Goal: Information Seeking & Learning: Check status

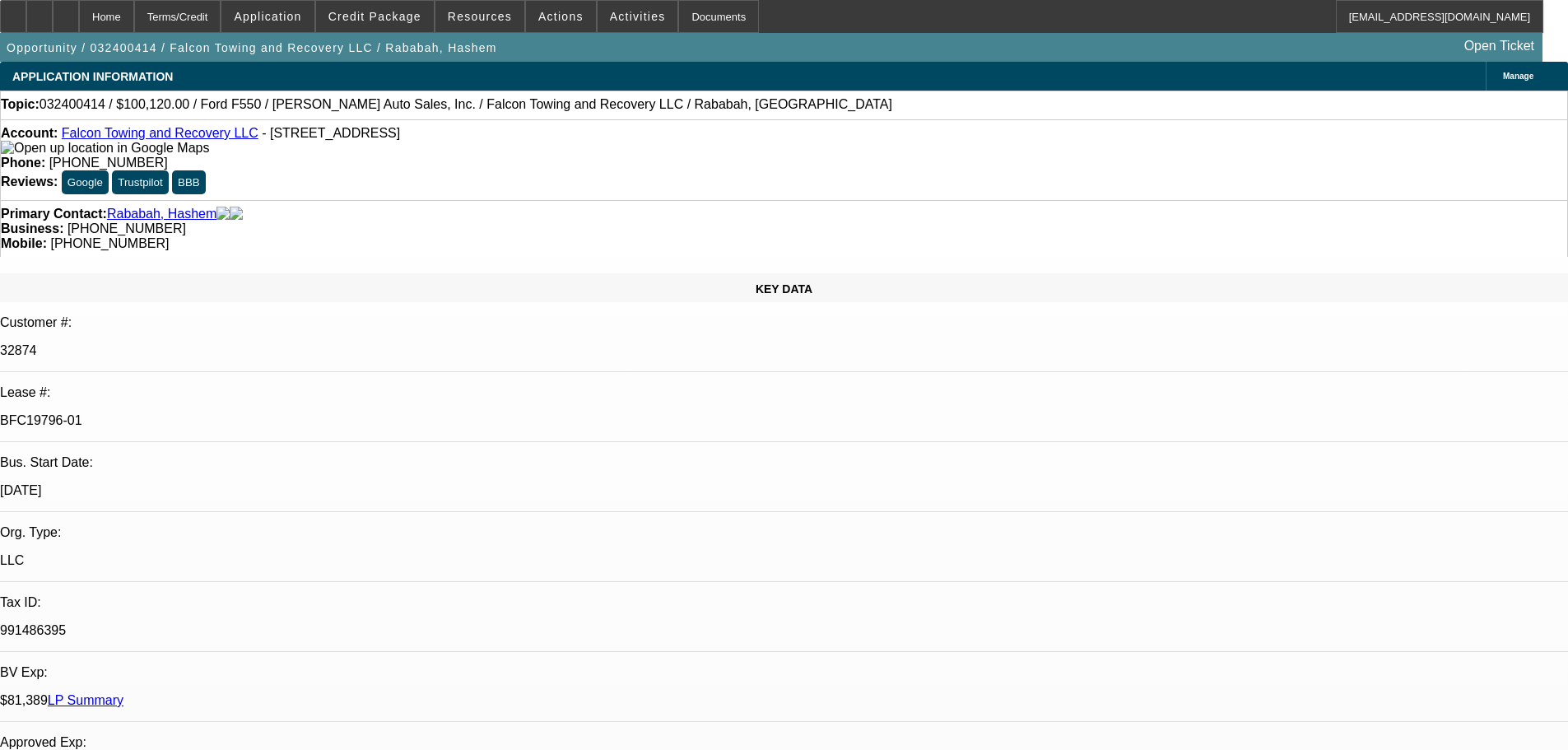
select select "0"
select select "2"
select select "0.1"
select select "4"
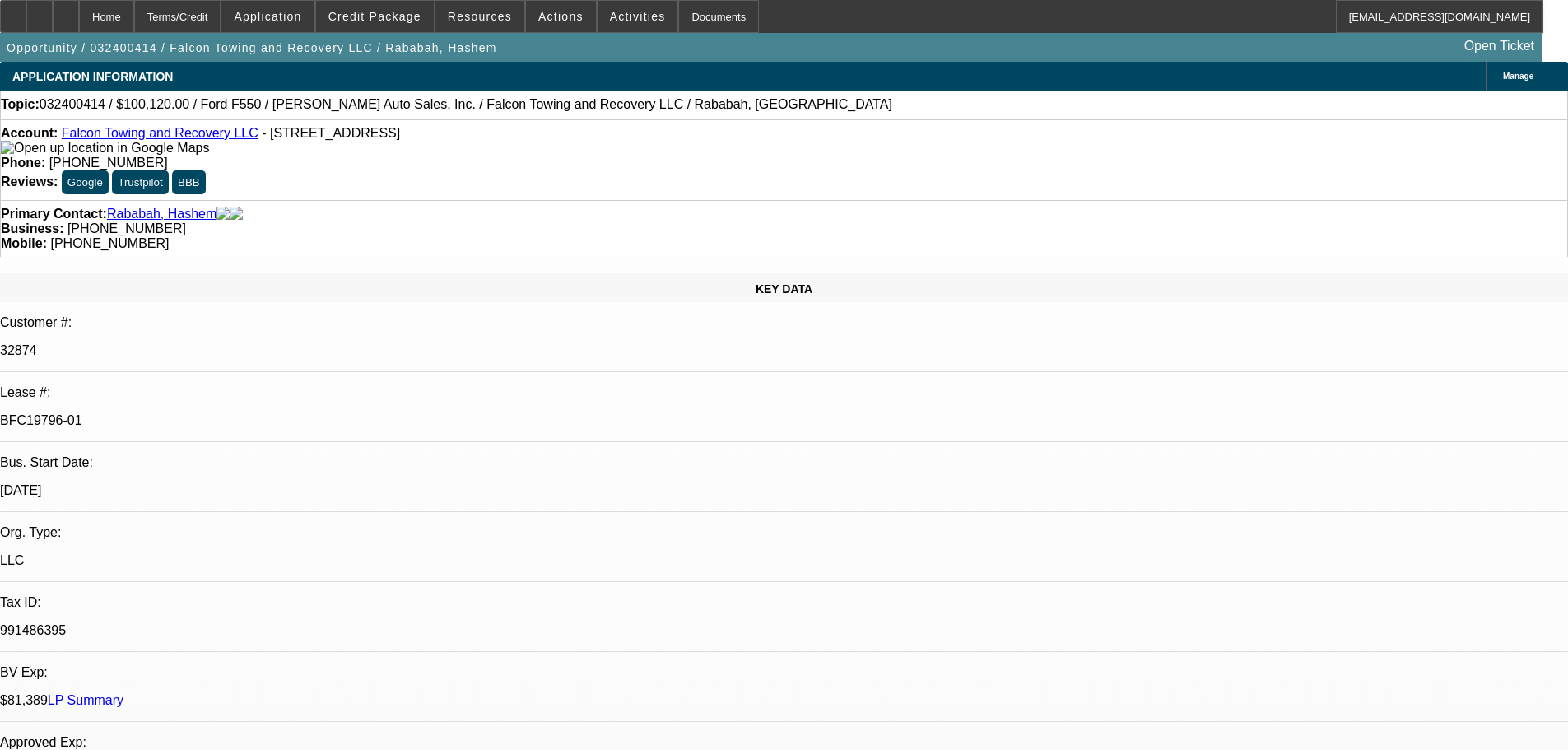
select select "0"
select select "2"
select select "0.1"
select select "4"
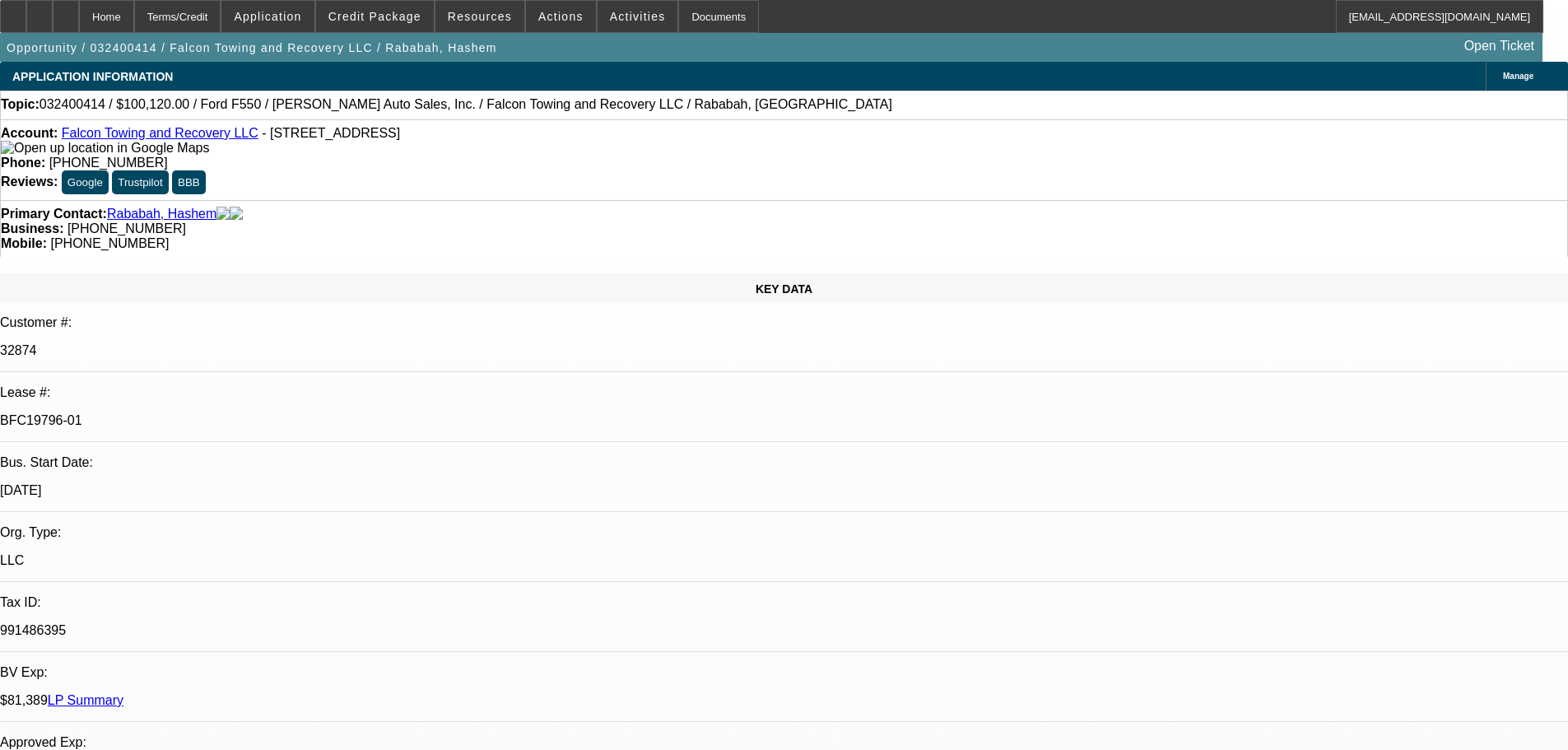
select select "0"
select select "2"
select select "0.1"
select select "4"
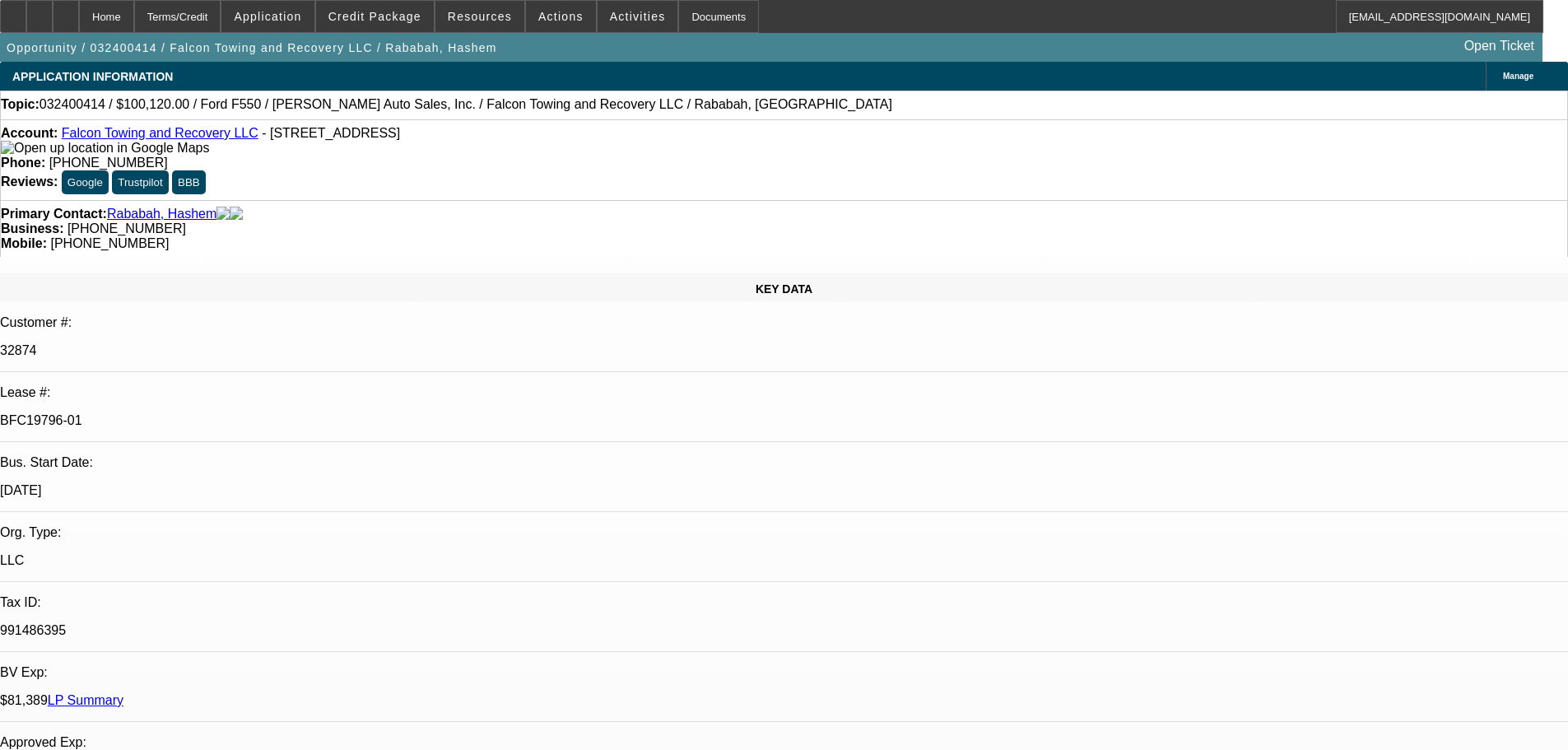
select select "0"
select select "2"
select select "0.1"
select select "4"
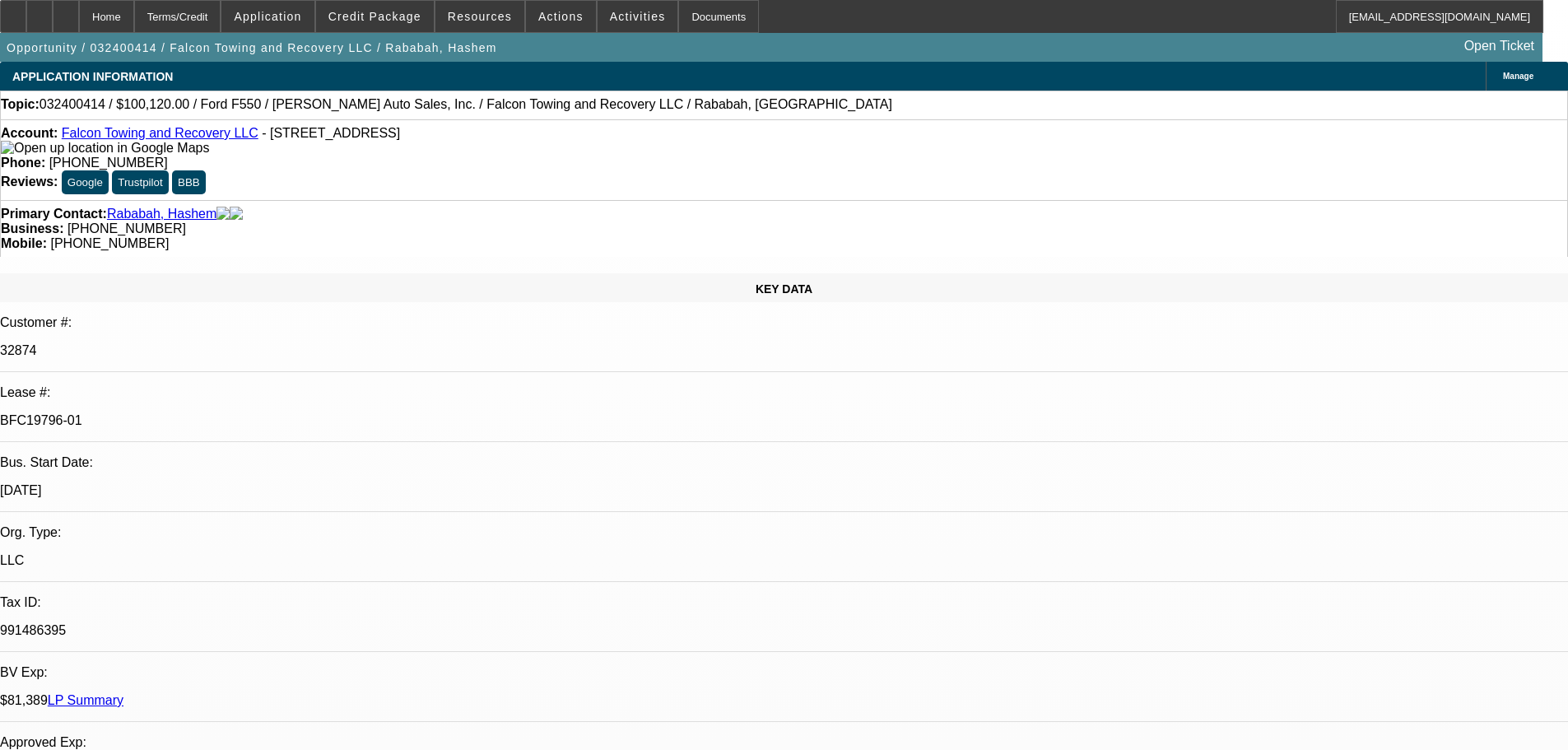
scroll to position [164, 0]
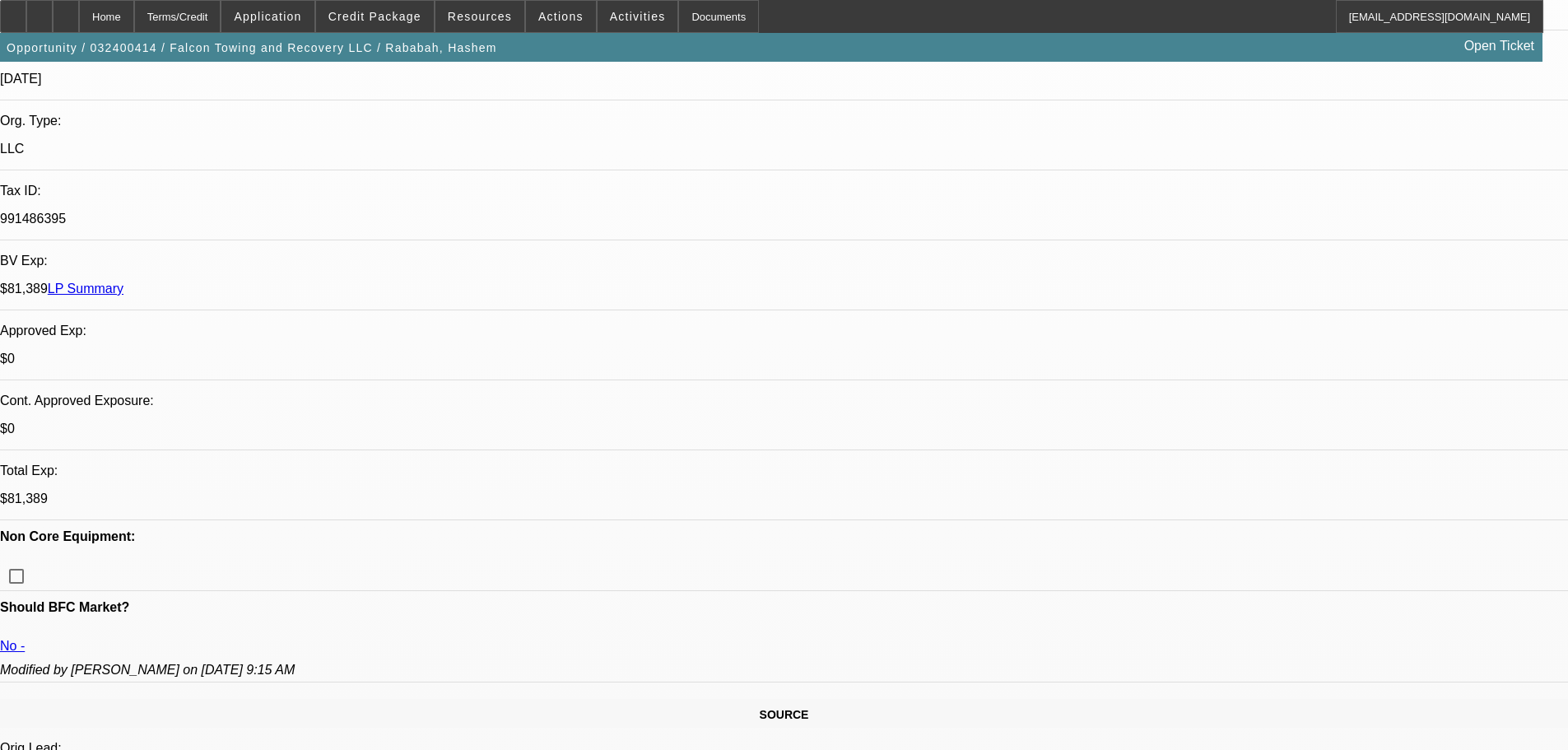
scroll to position [330, 0]
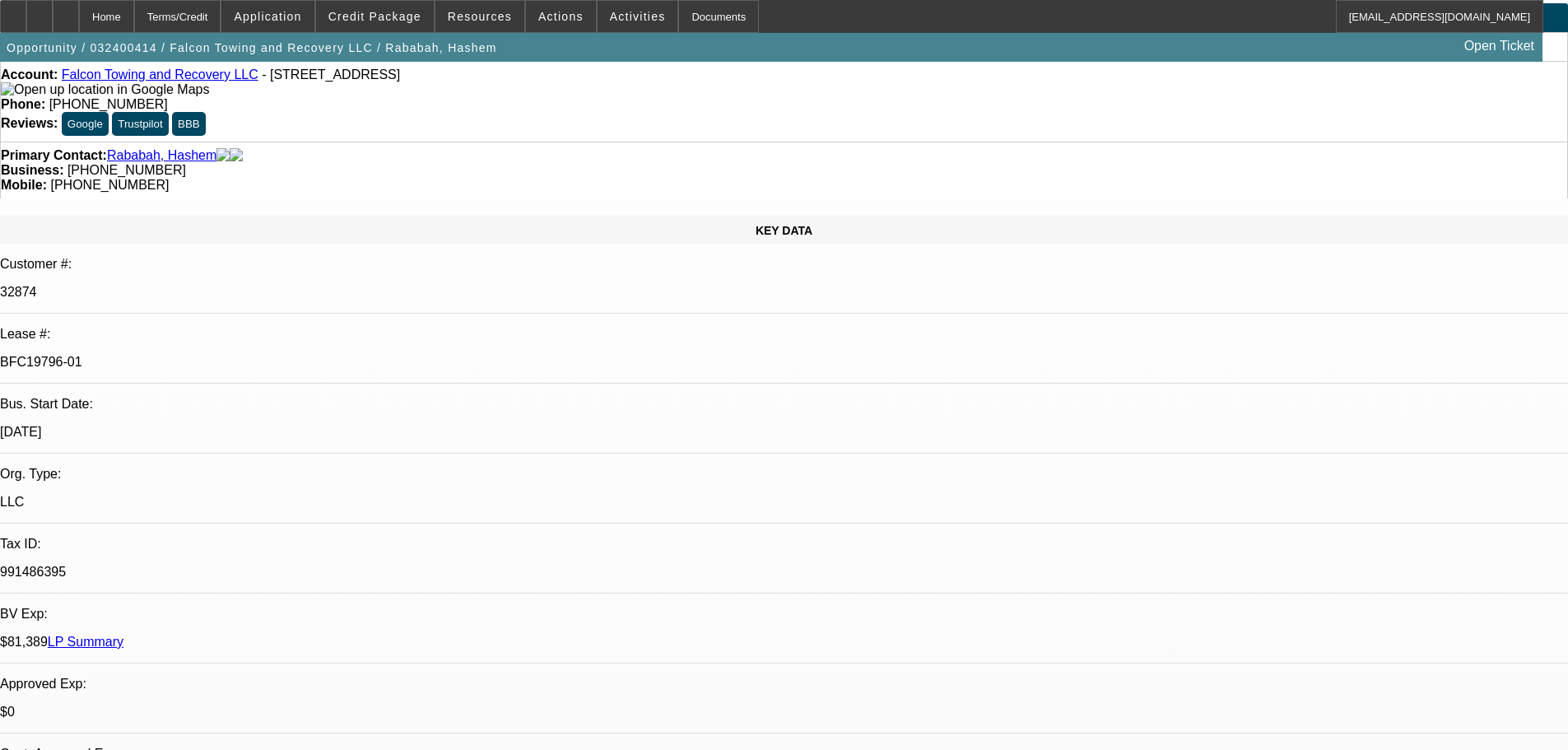
scroll to position [0, 0]
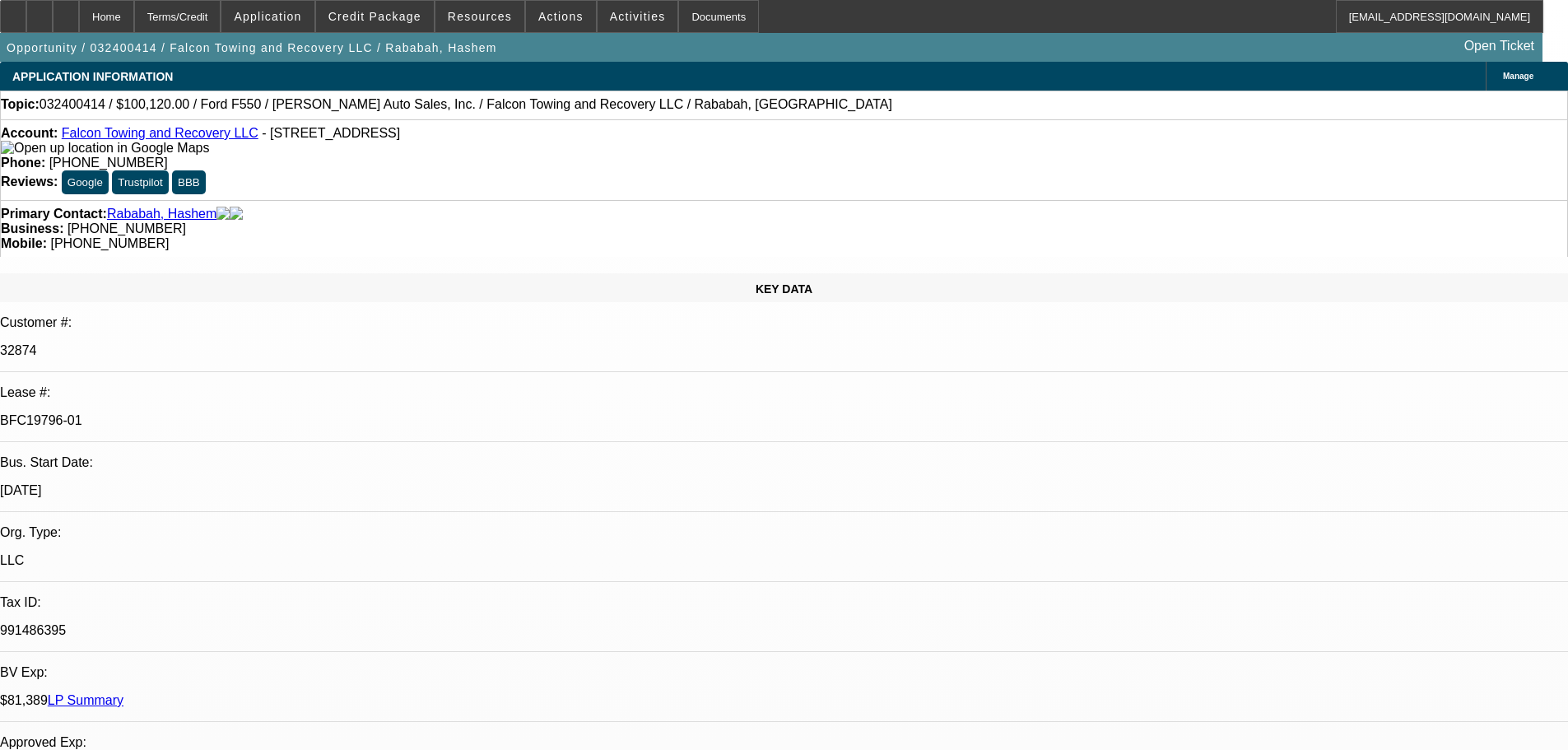
scroll to position [164, 0]
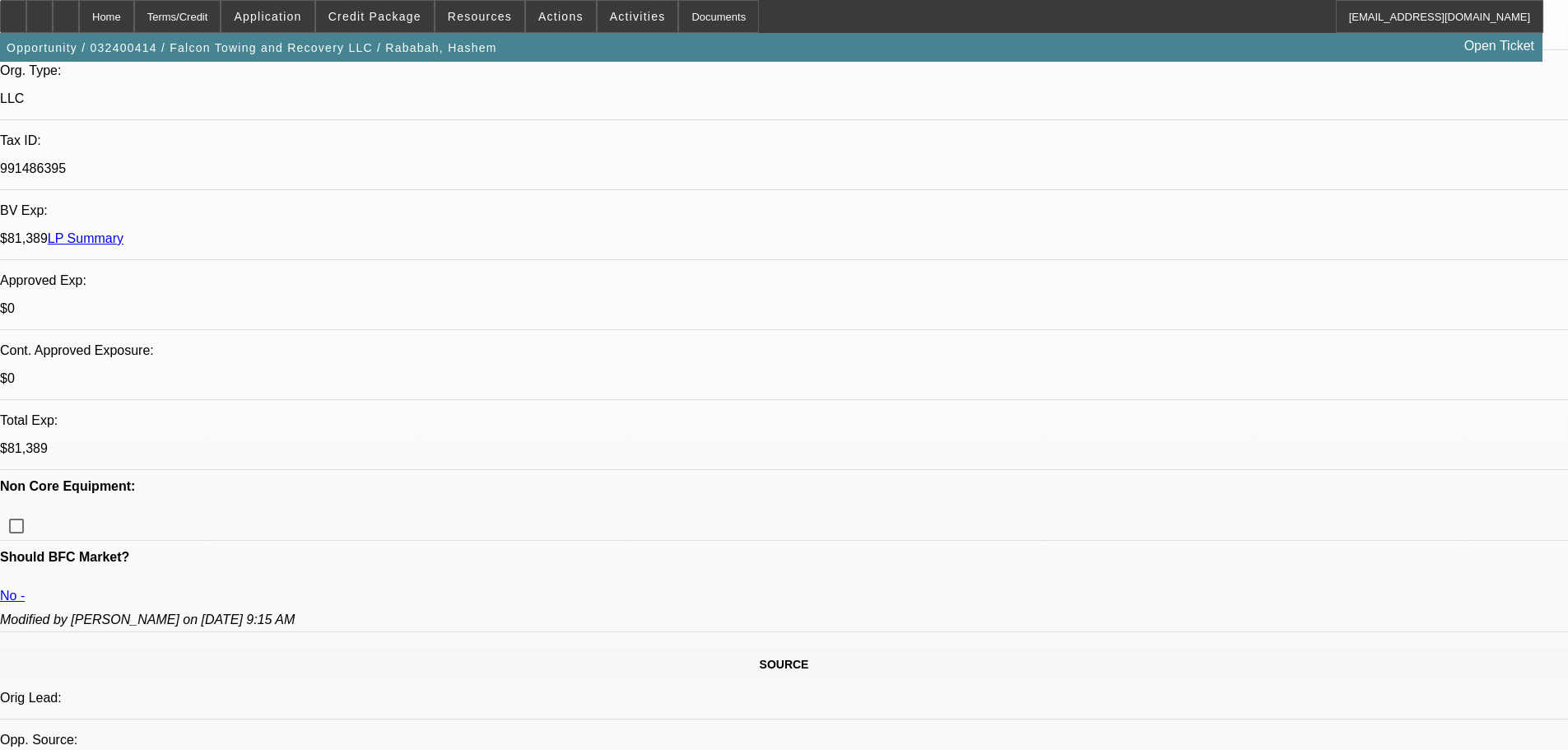
scroll to position [412, 0]
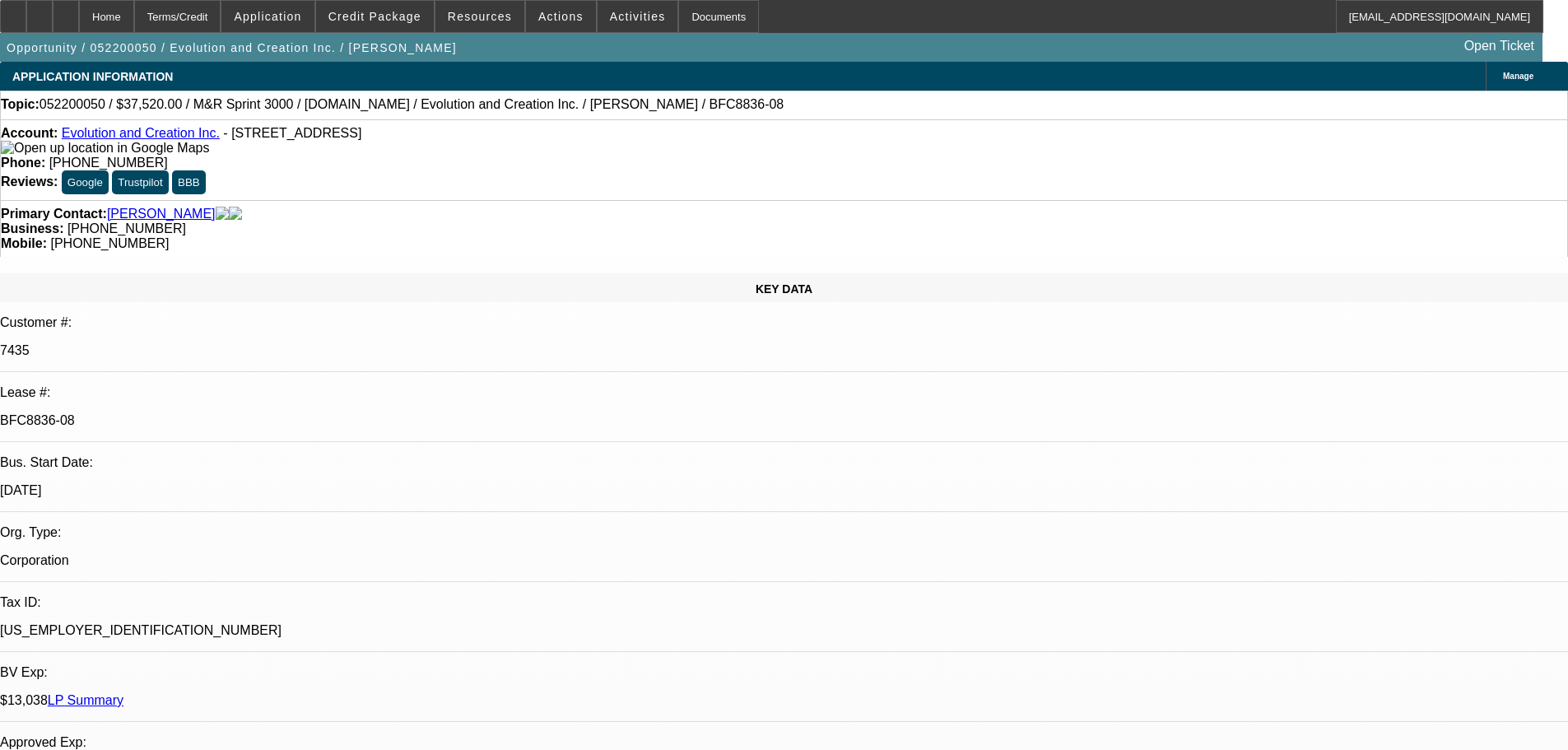
select select "0"
select select "2"
select select "0"
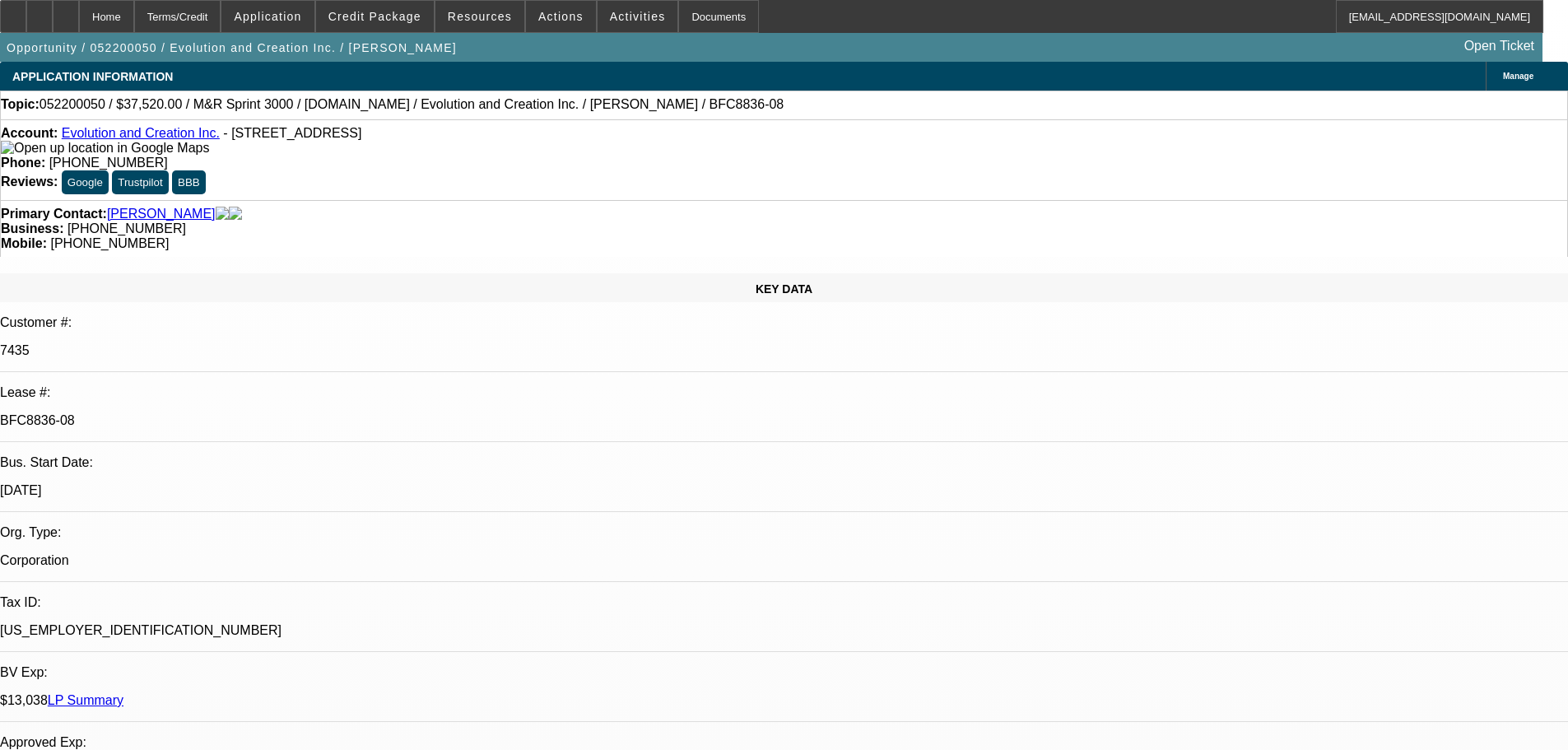
select select "2"
select select "0"
select select "2"
select select "0"
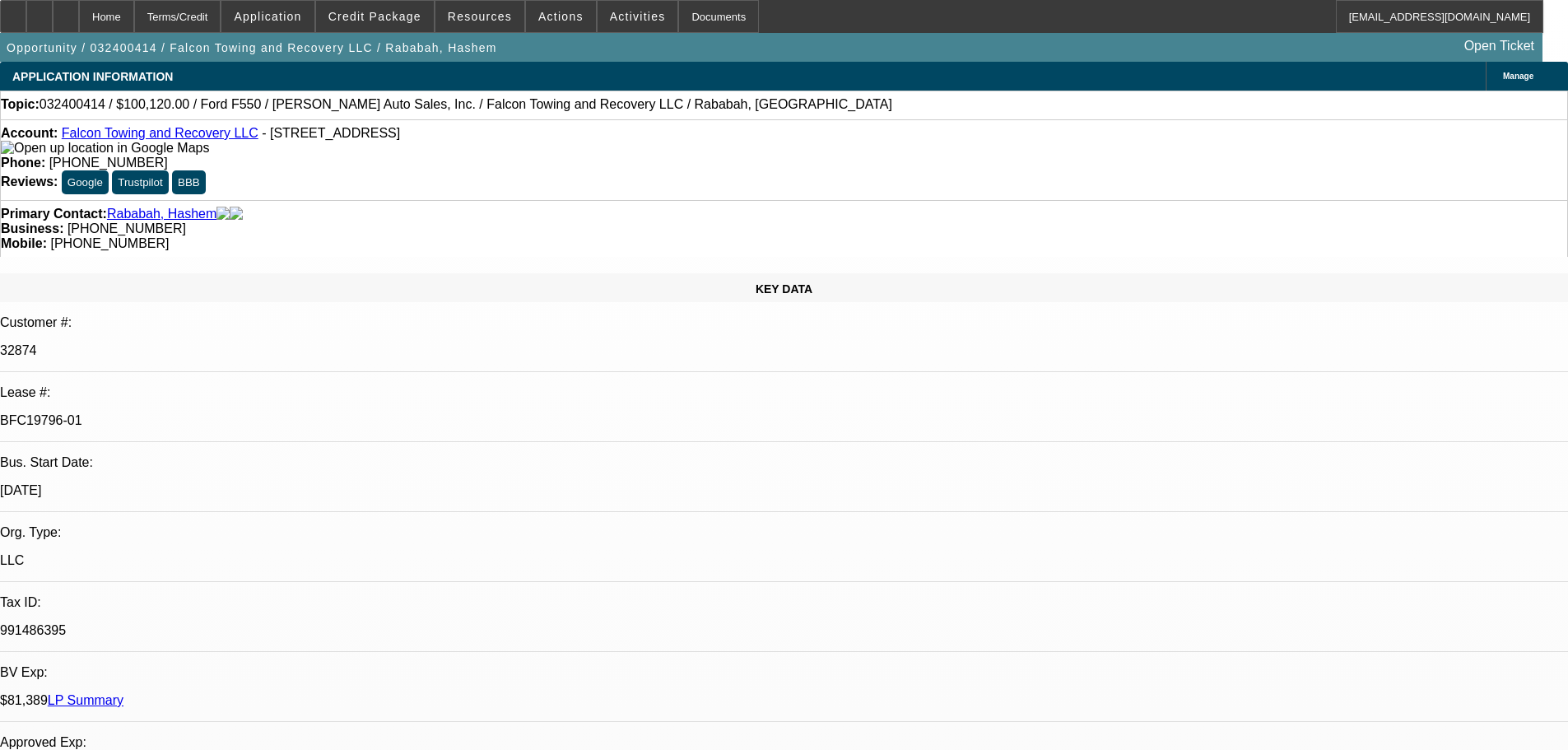
select select "2"
select select "0.1"
select select "4"
select select "0"
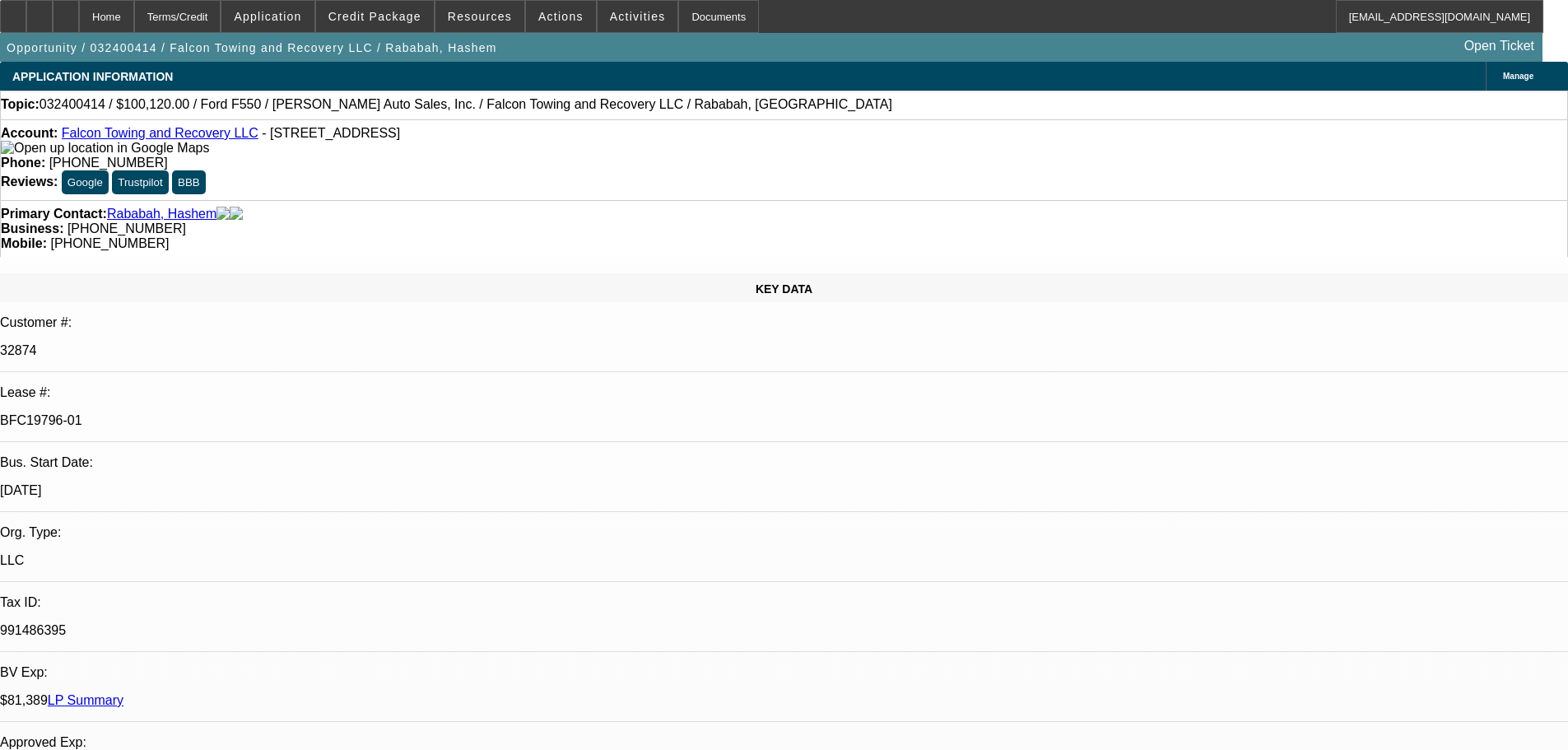
select select "2"
select select "0.1"
select select "4"
select select "0"
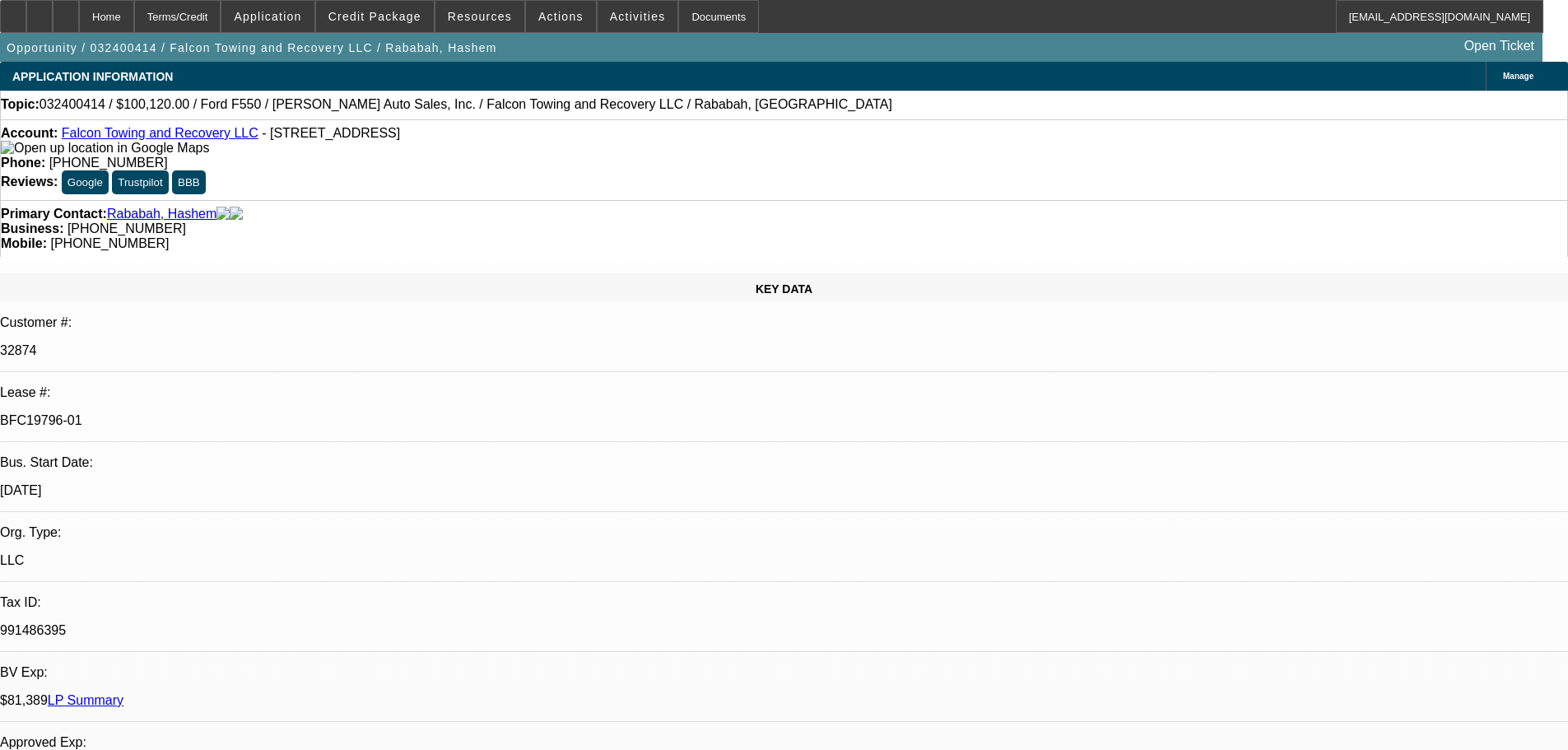
select select "2"
select select "0.1"
select select "4"
select select "0"
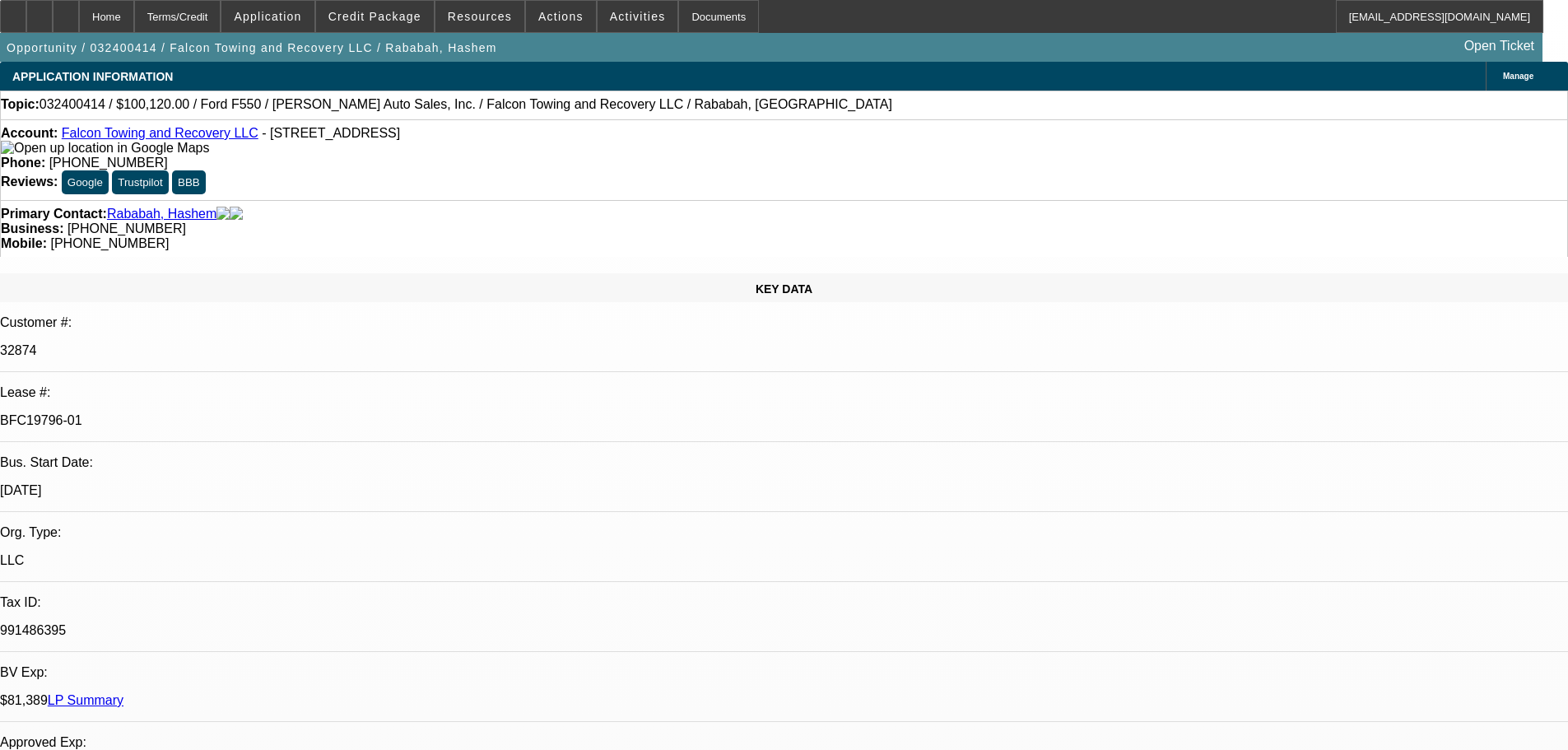
select select "2"
select select "0.1"
select select "4"
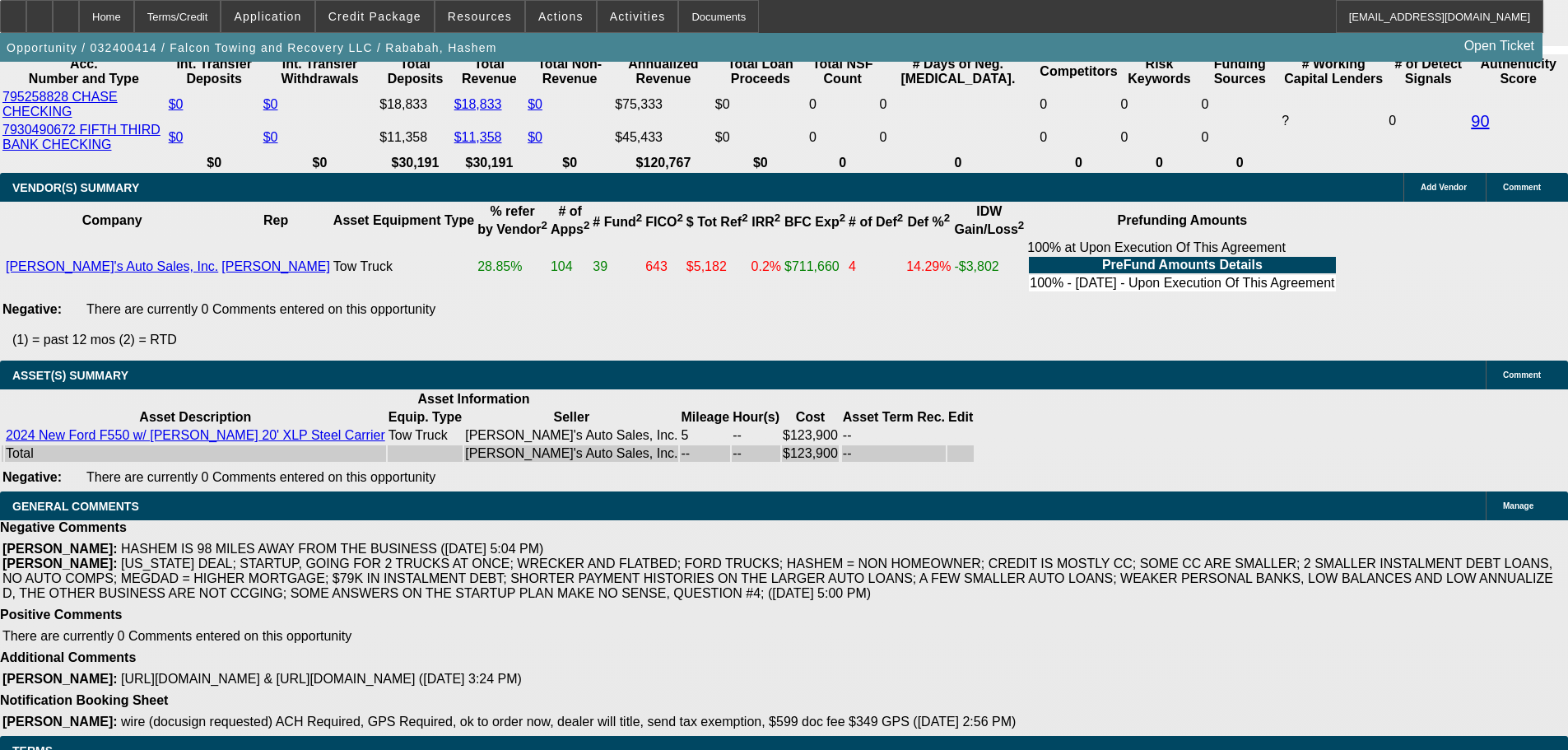
scroll to position [3361, 0]
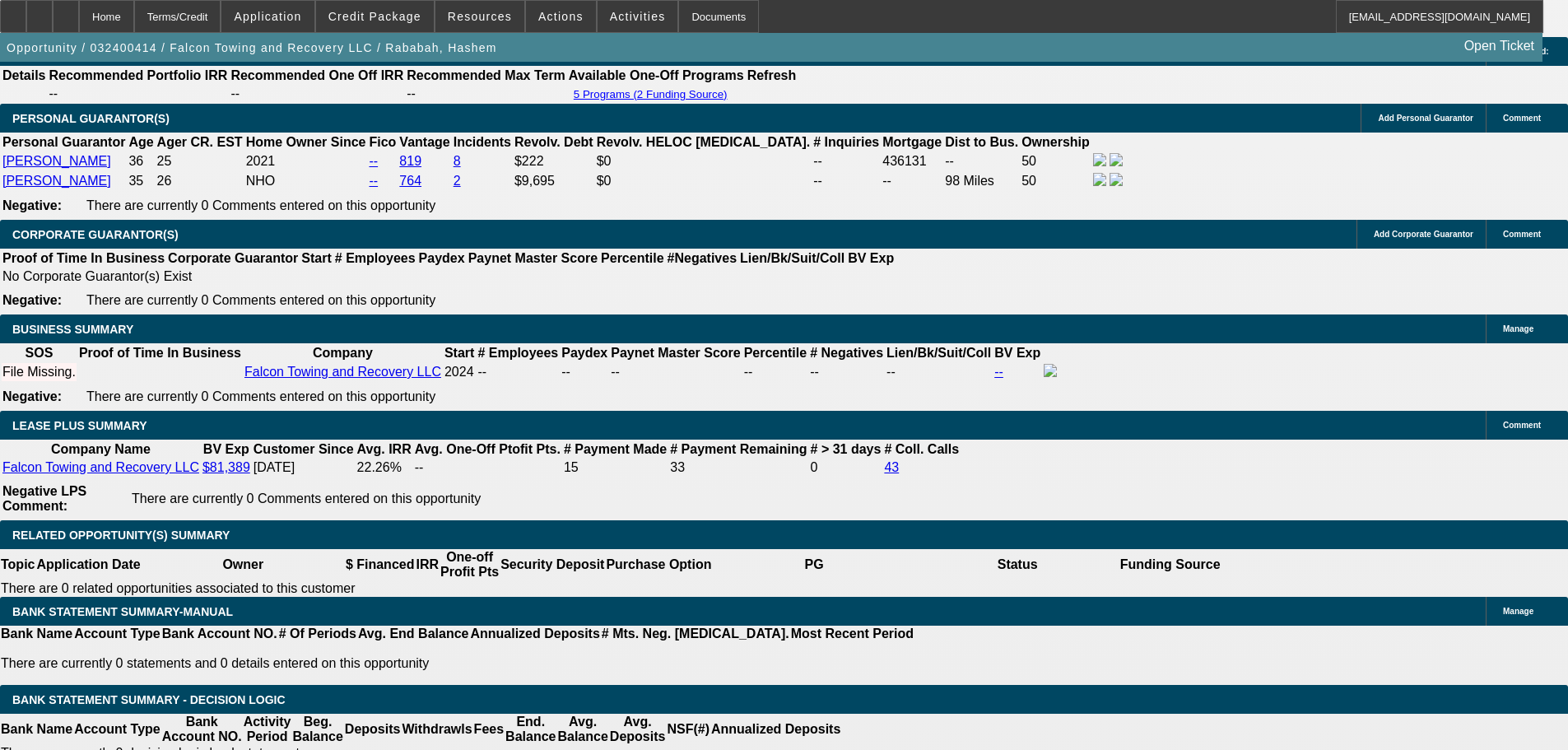
scroll to position [0, 0]
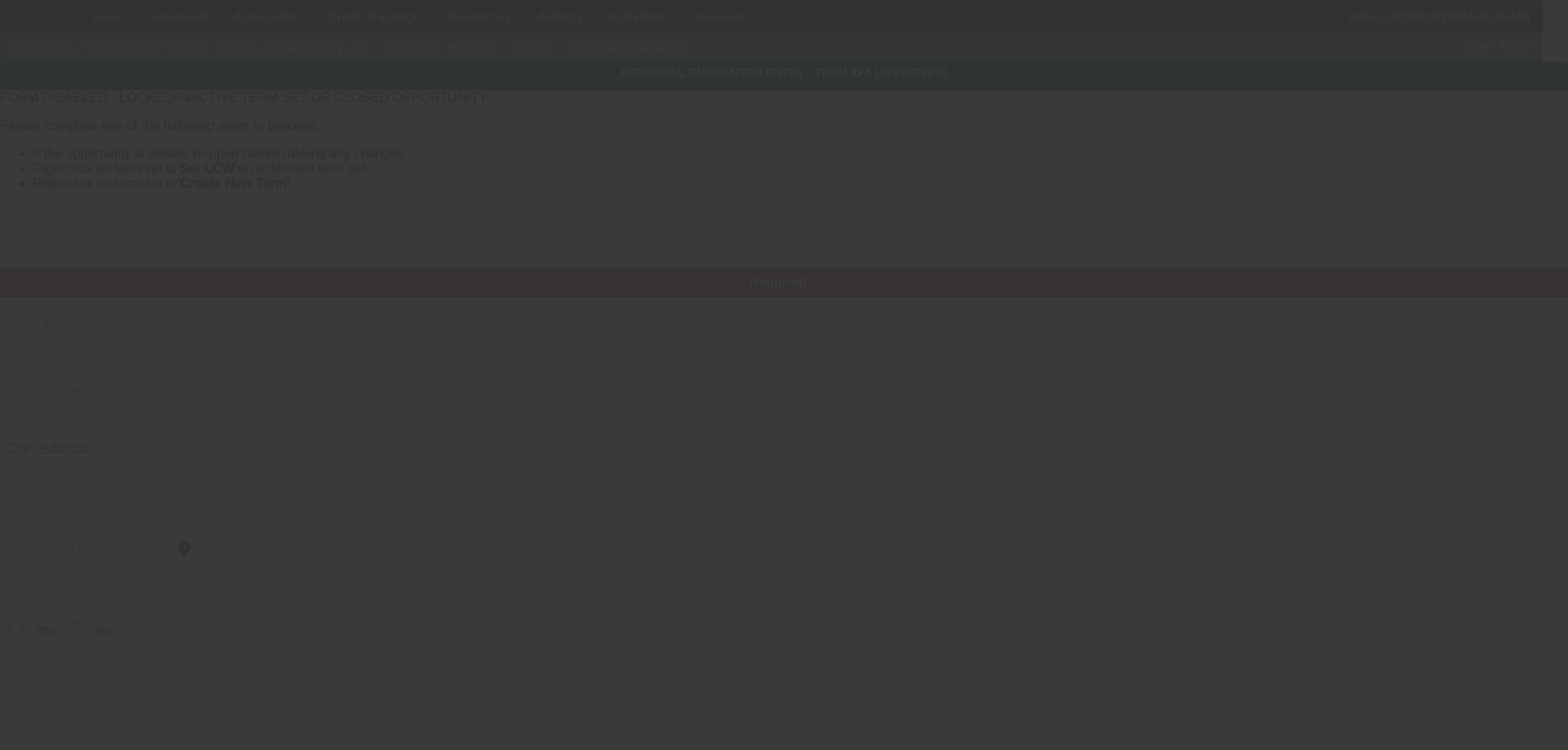
type input "Omar"
type input "Melhem"
type input "6315 Crystal Valley Drive"
radio input "true"
type input "43021"
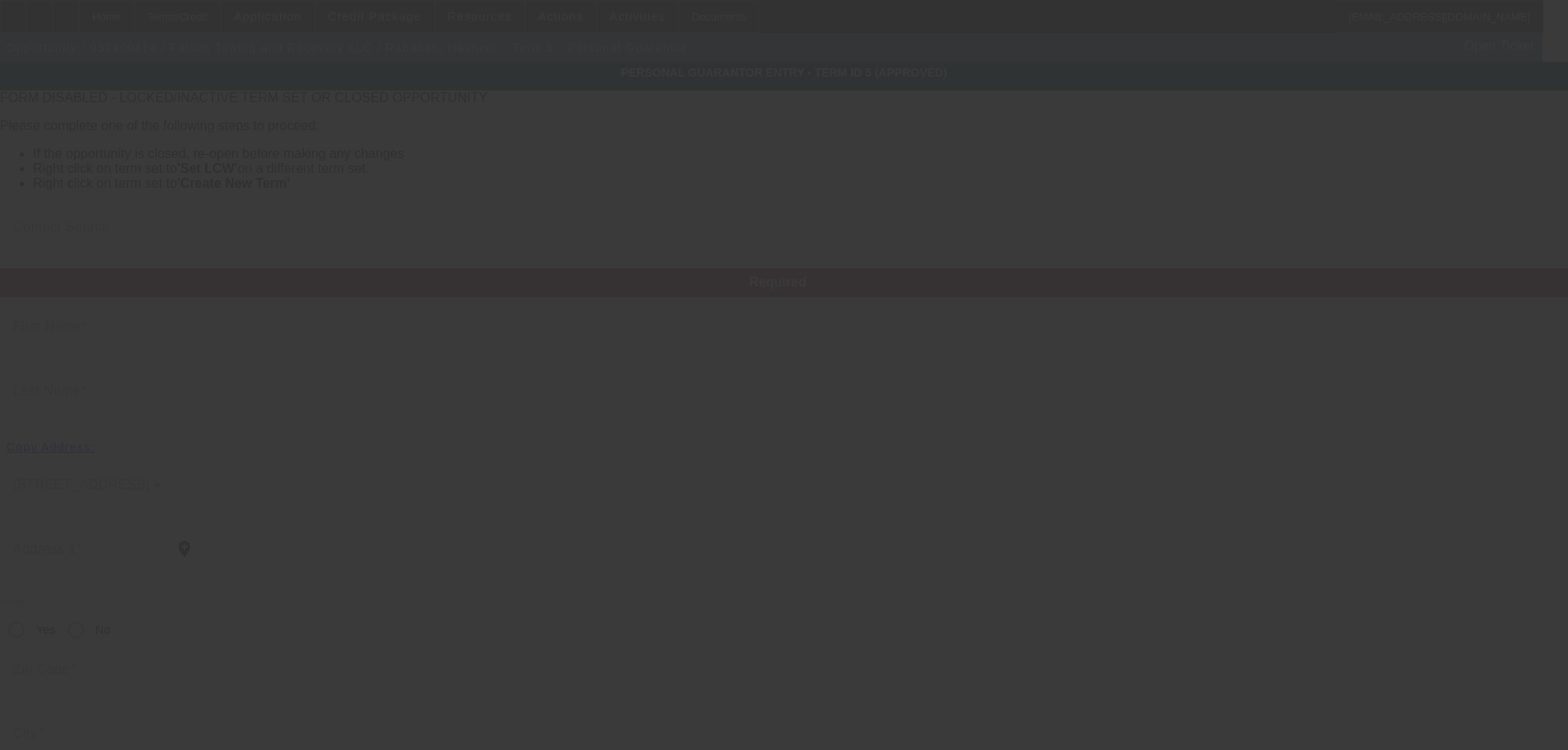
type input "Galena"
type input "(614) 285-2806"
type input "50"
type input "708-24-5196"
type input "falcontowing7@gmail.com"
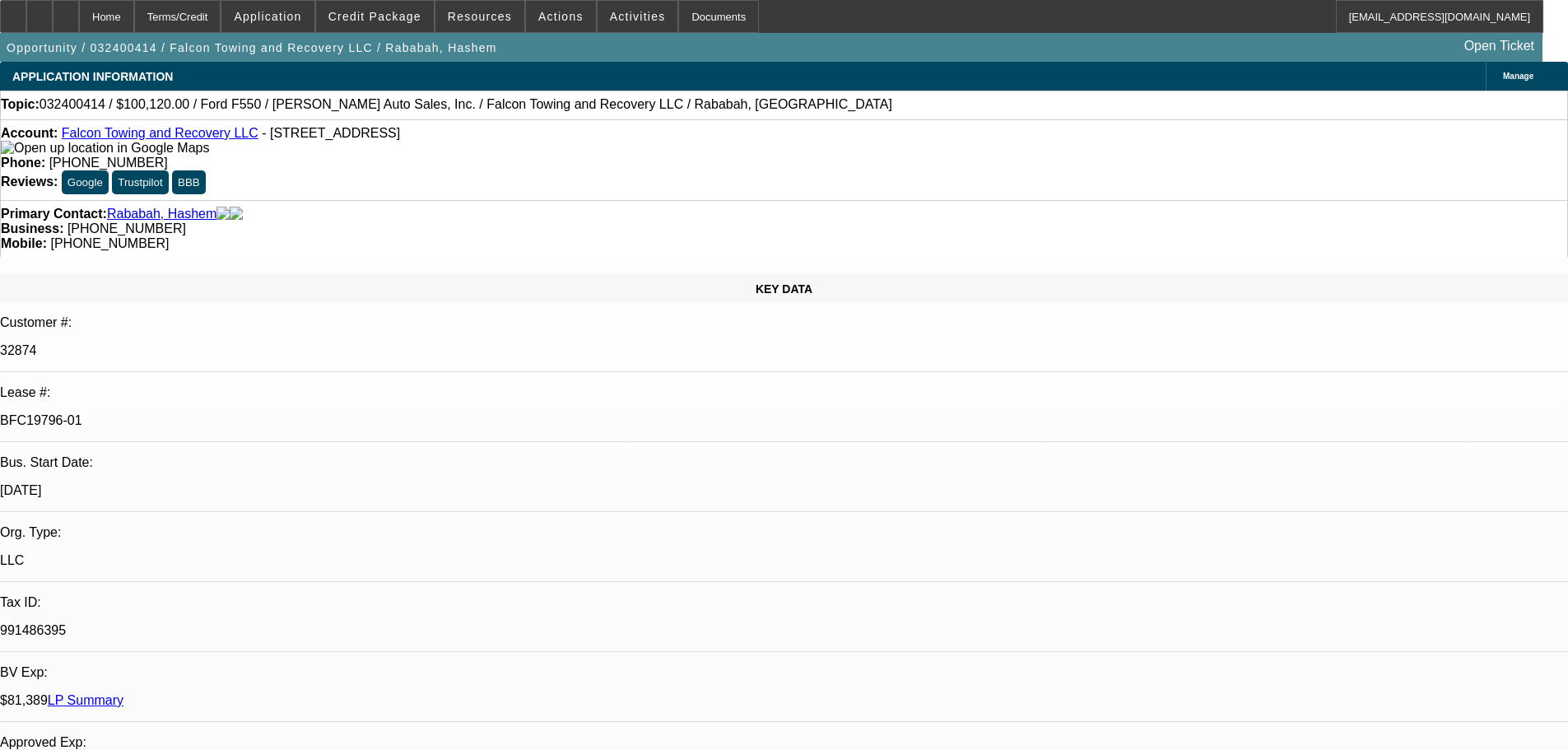
select select "0"
select select "2"
select select "0.1"
select select "4"
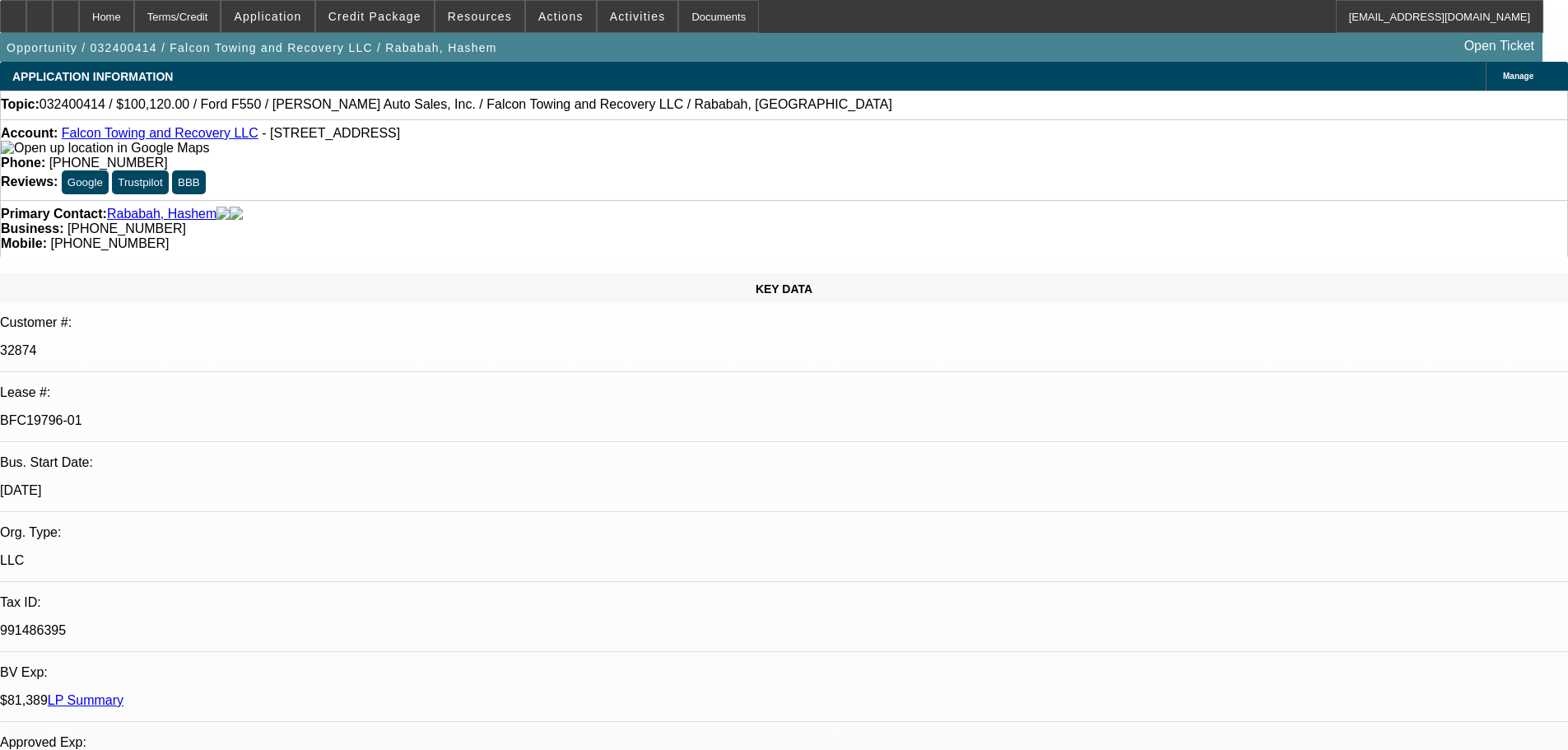
select select "0"
select select "2"
select select "0.1"
select select "4"
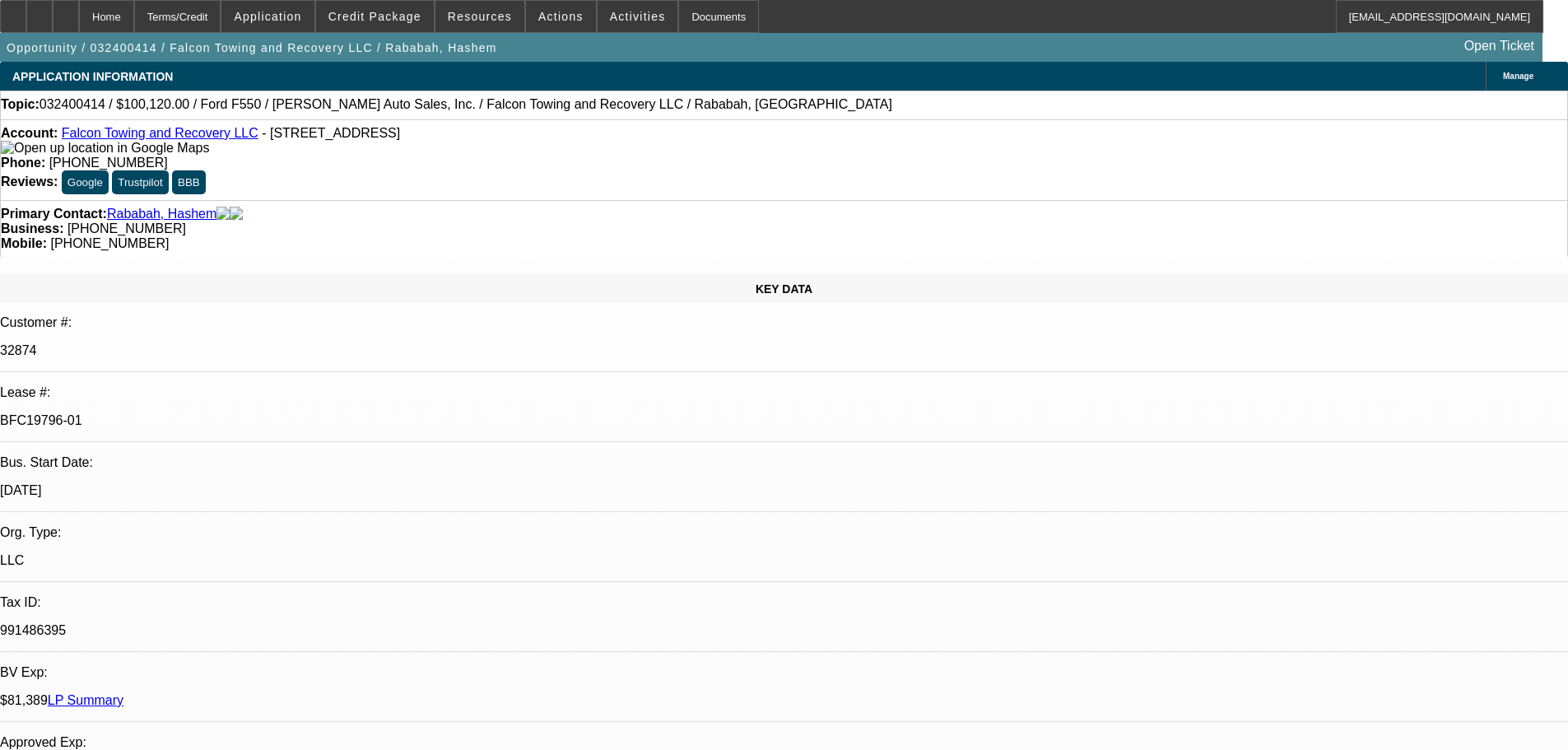
select select "0"
select select "2"
select select "0.1"
select select "4"
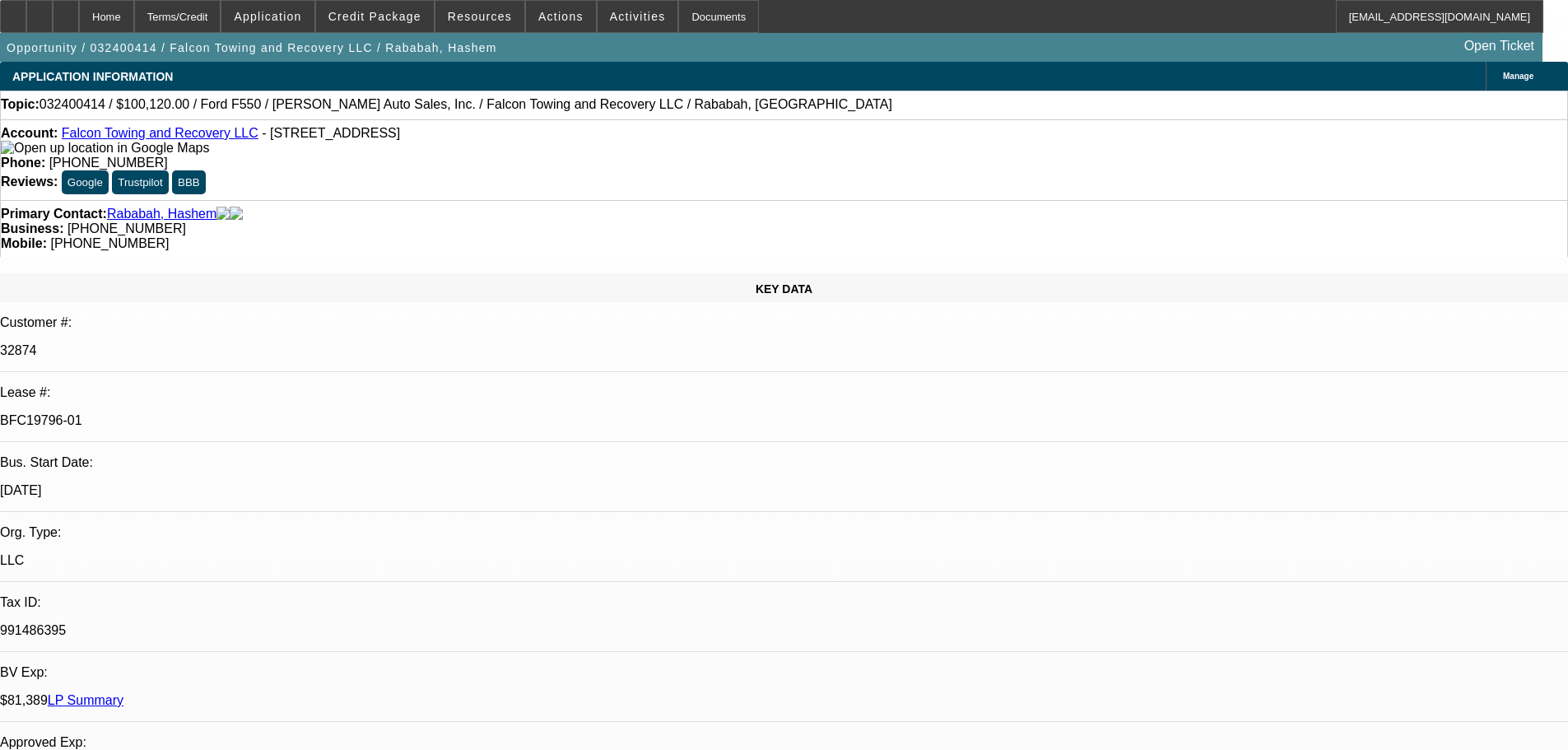
select select "0"
select select "2"
select select "0.1"
select select "4"
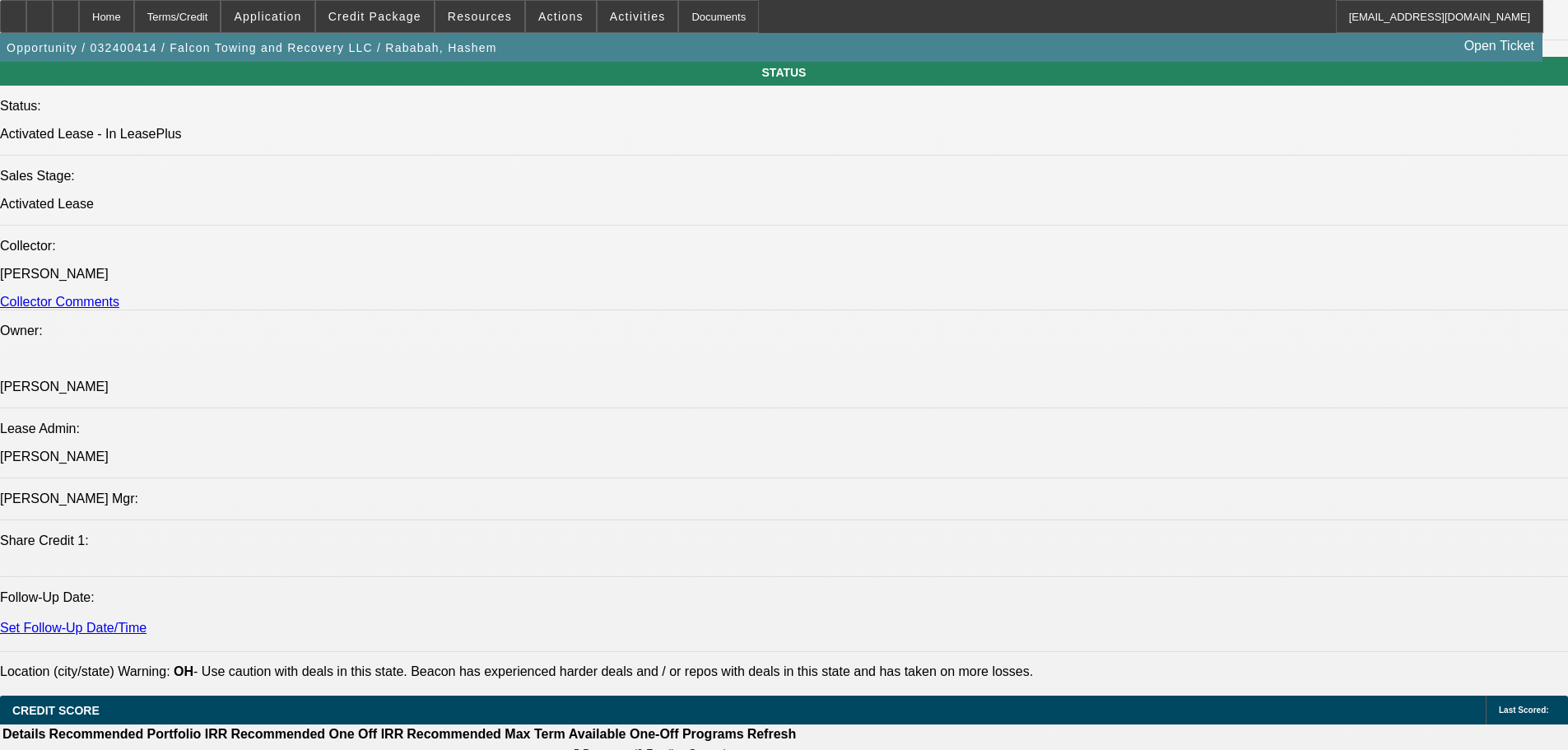
scroll to position [2471, 0]
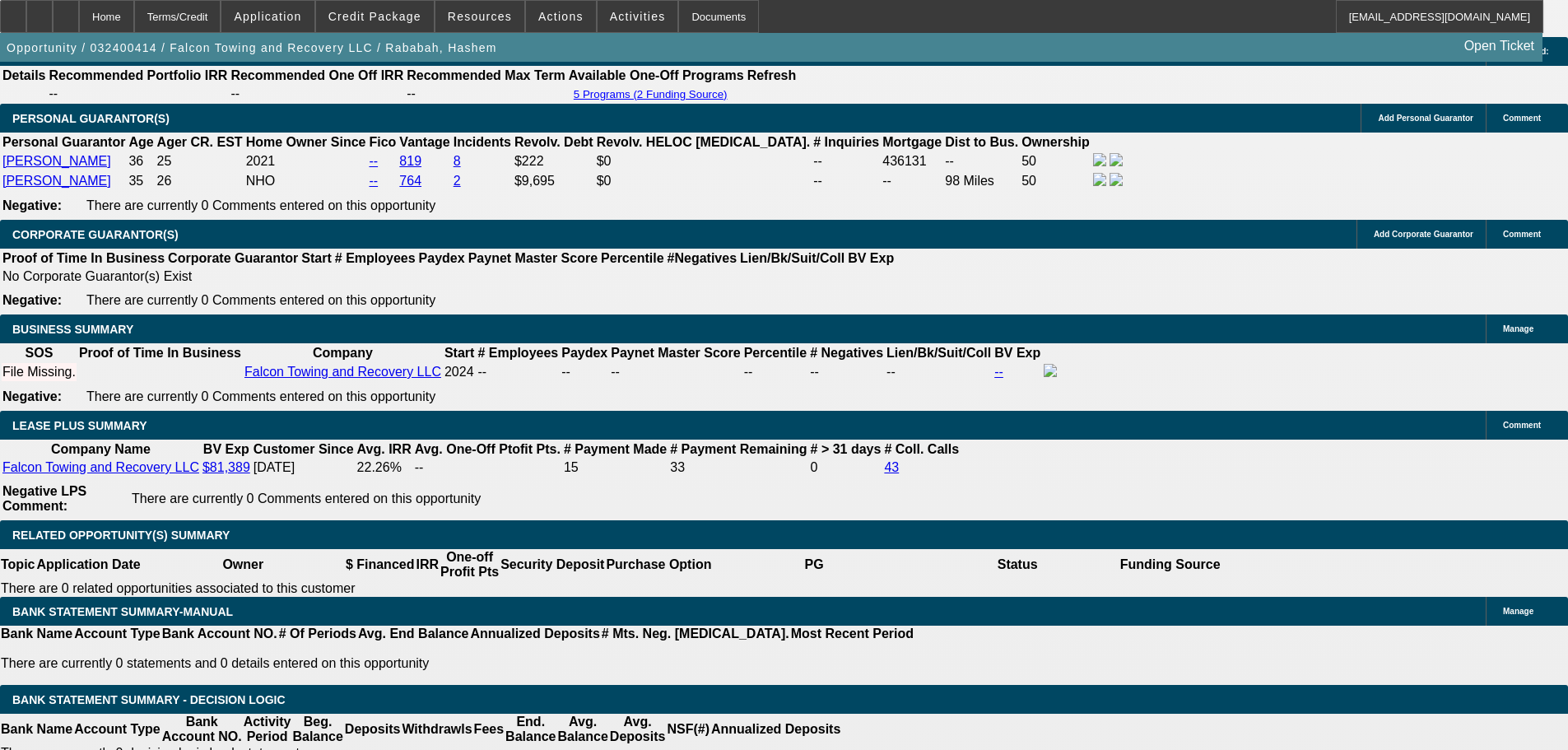
select select "0"
select select "2"
select select "0.1"
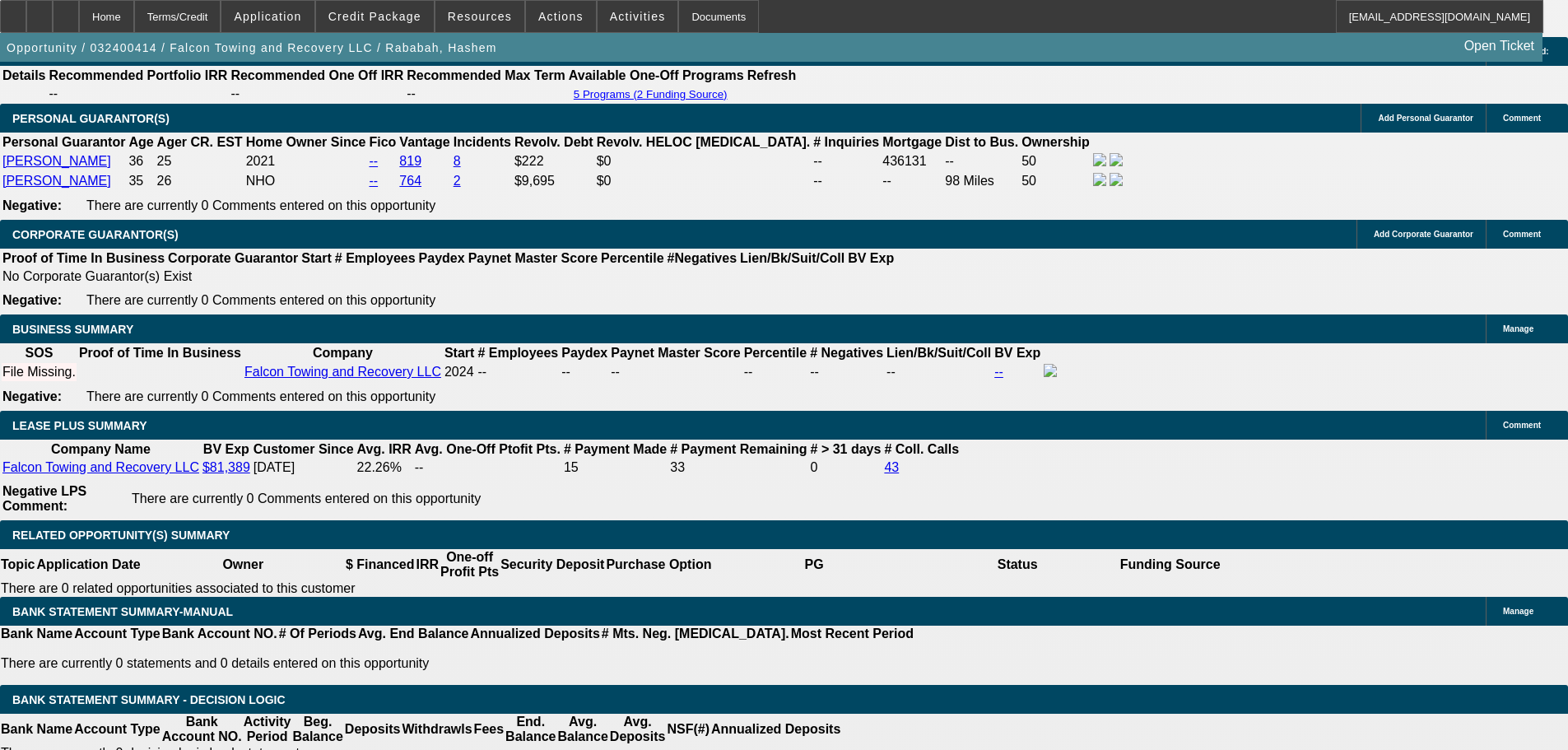
select select "4"
select select "0"
select select "2"
select select "0.1"
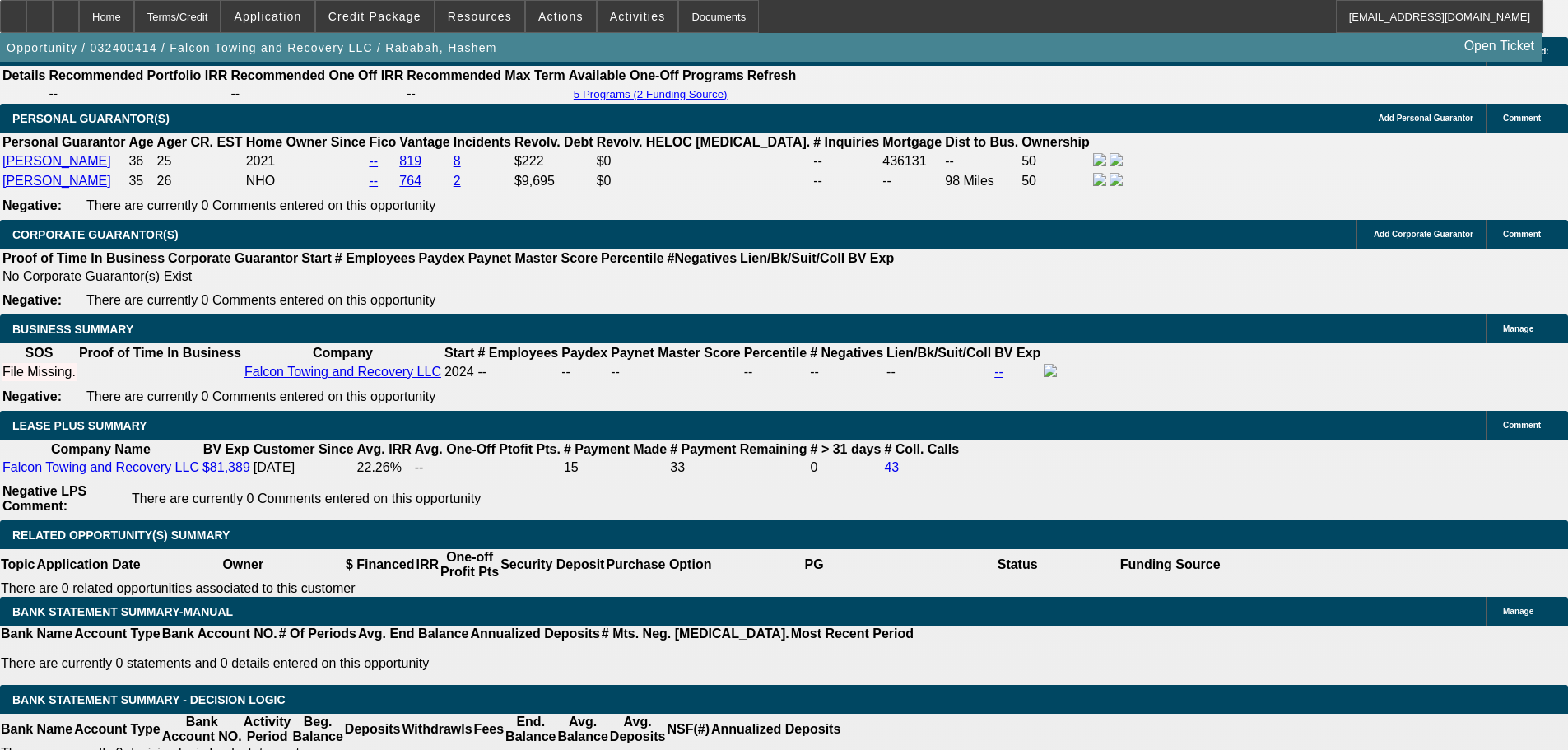
select select "4"
select select "0"
select select "2"
select select "0.1"
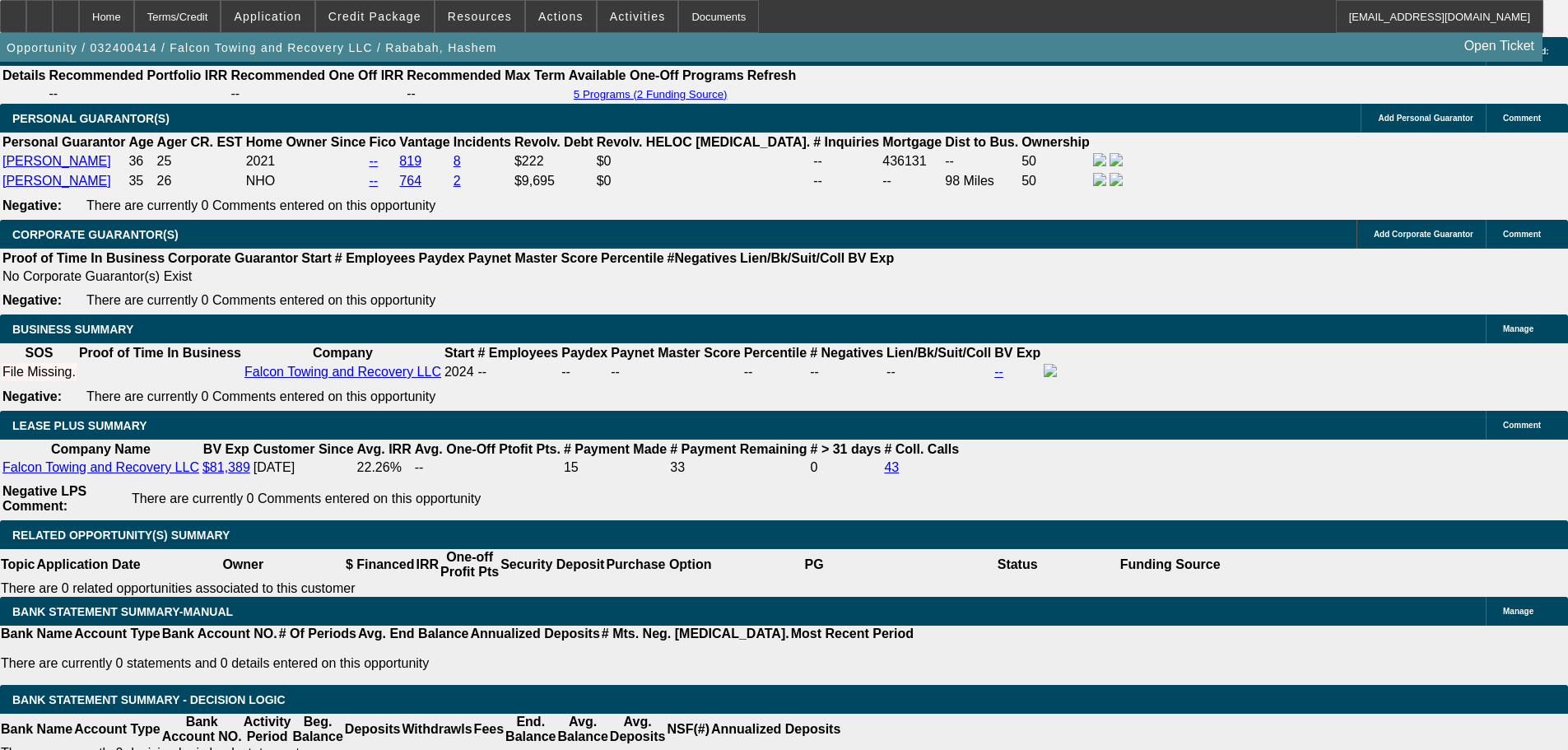
select select "4"
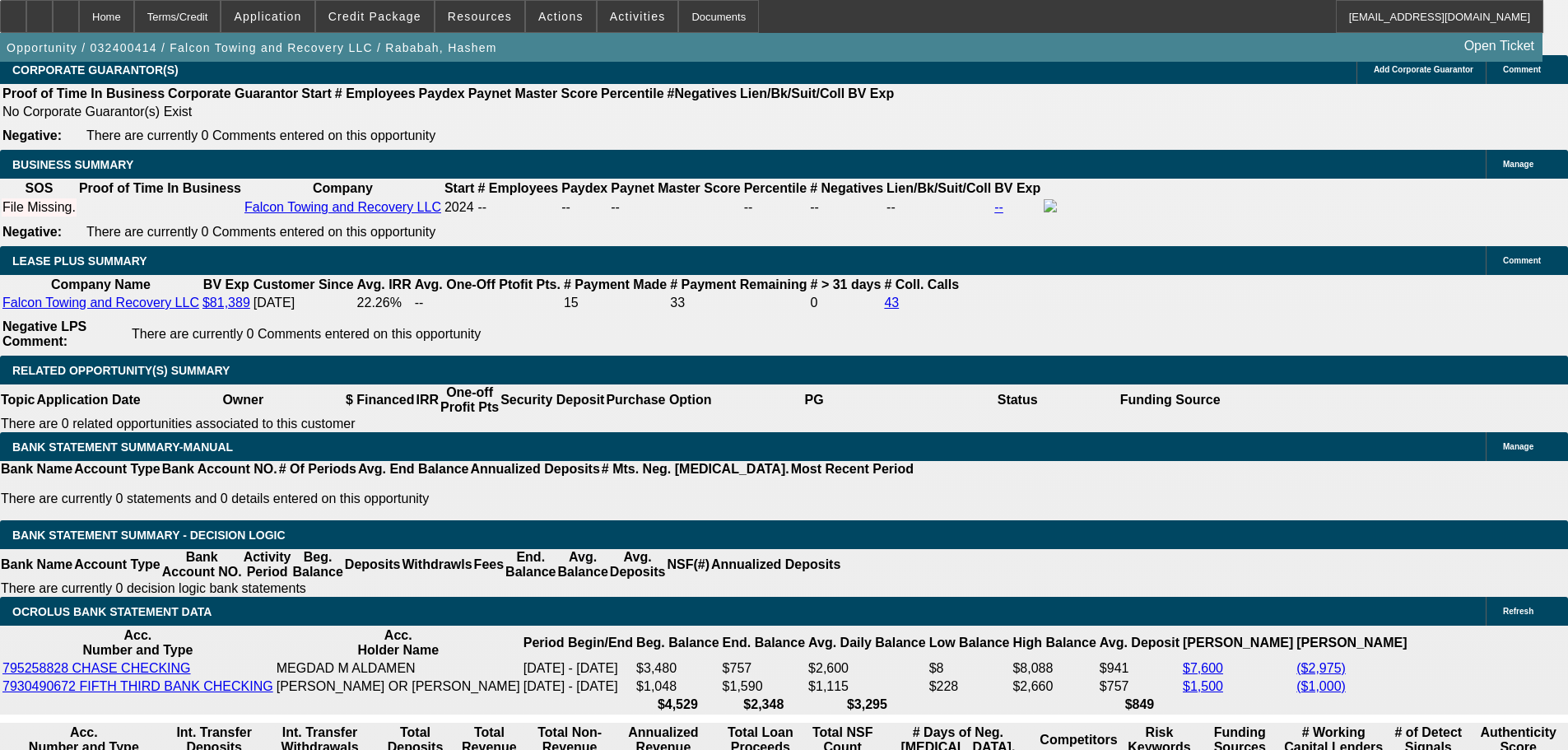
scroll to position [3232, 0]
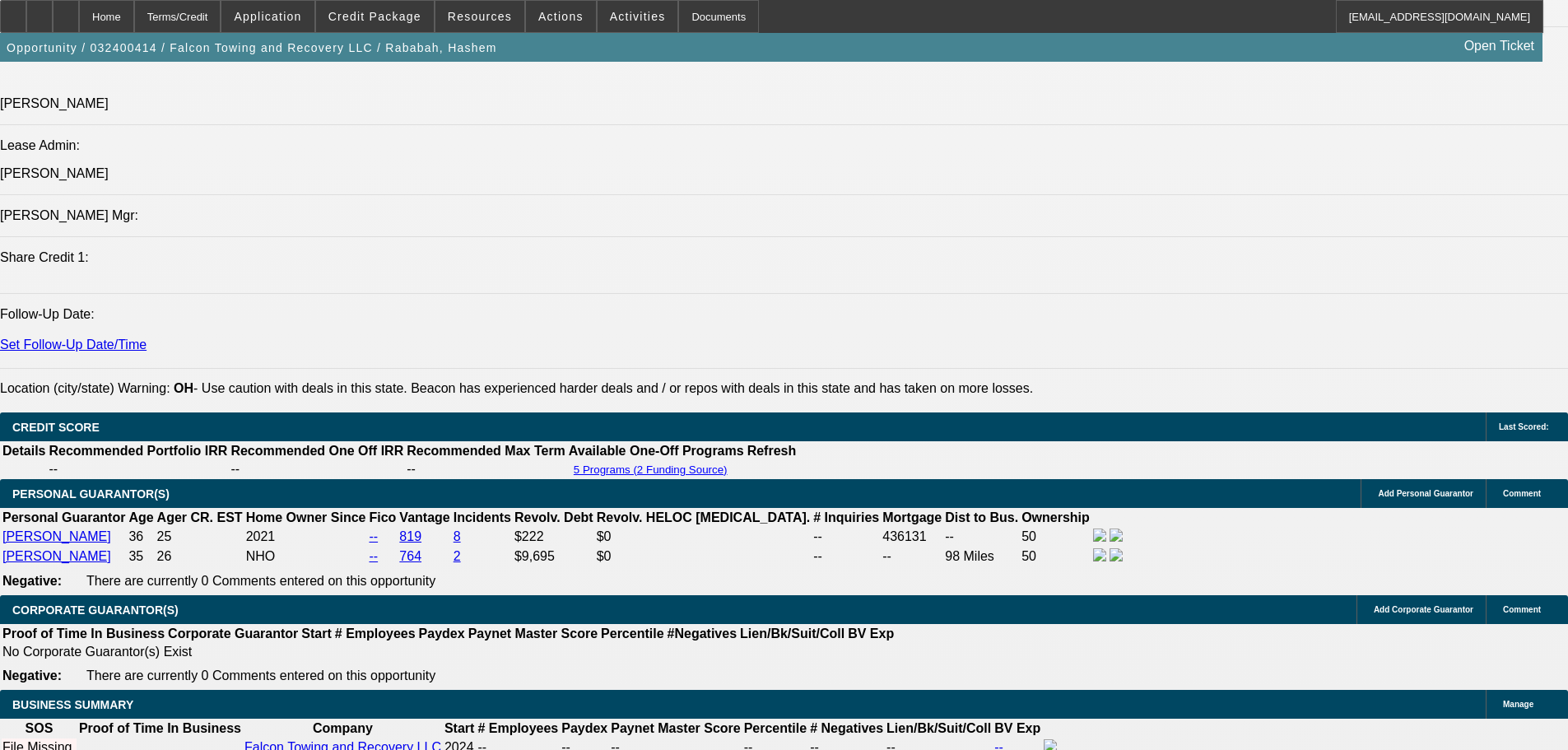
scroll to position [2196, 0]
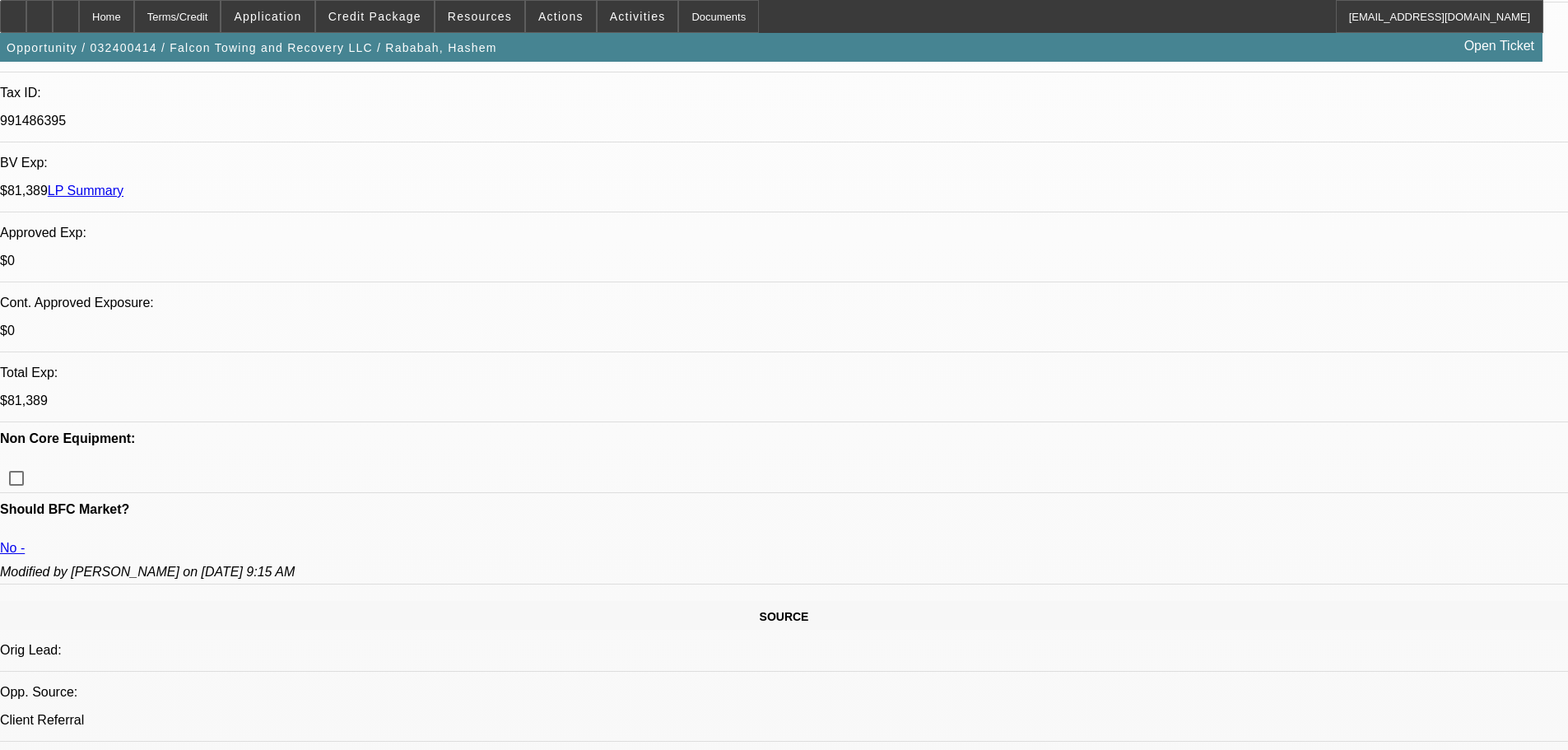
scroll to position [548, 0]
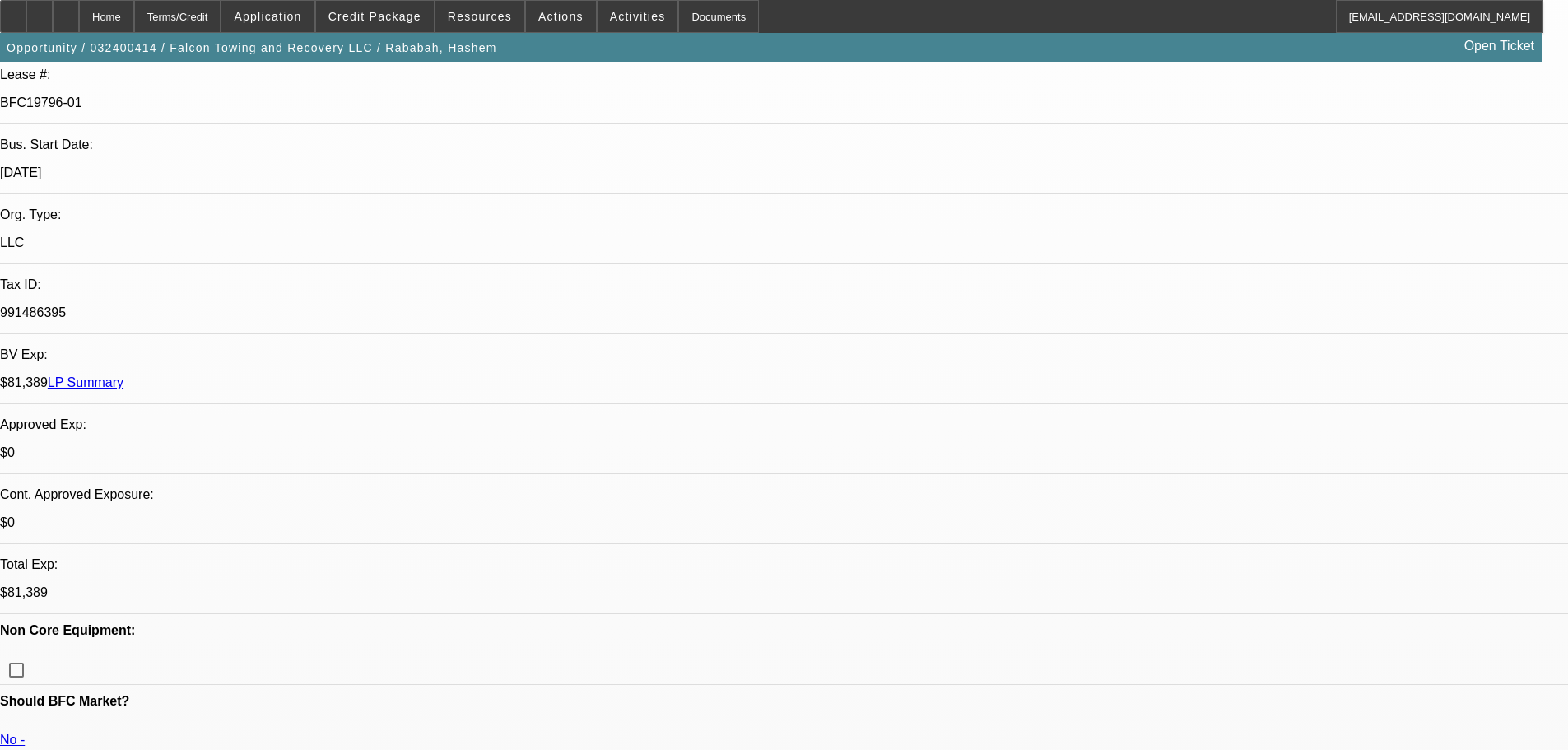
scroll to position [384, 0]
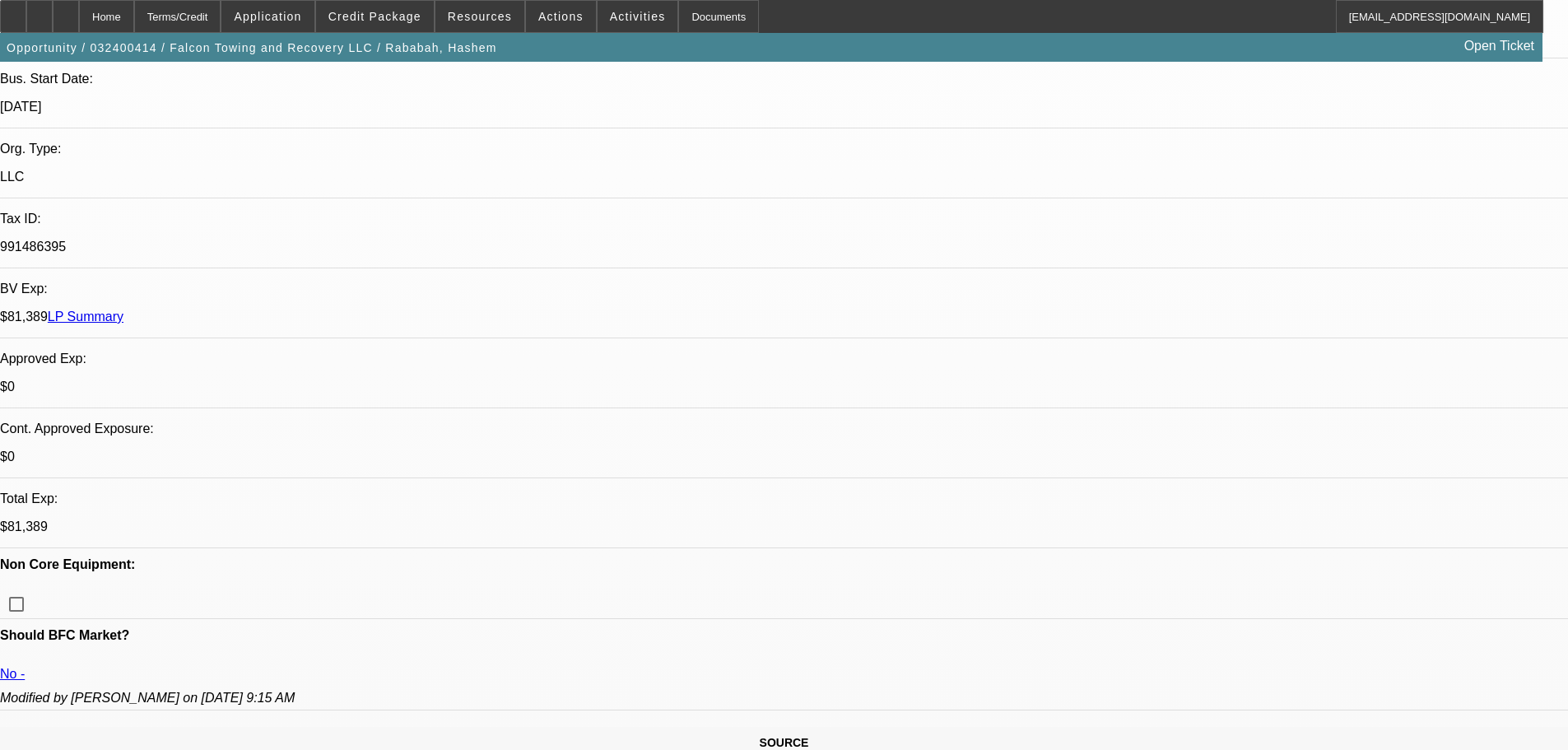
scroll to position [2820, 0]
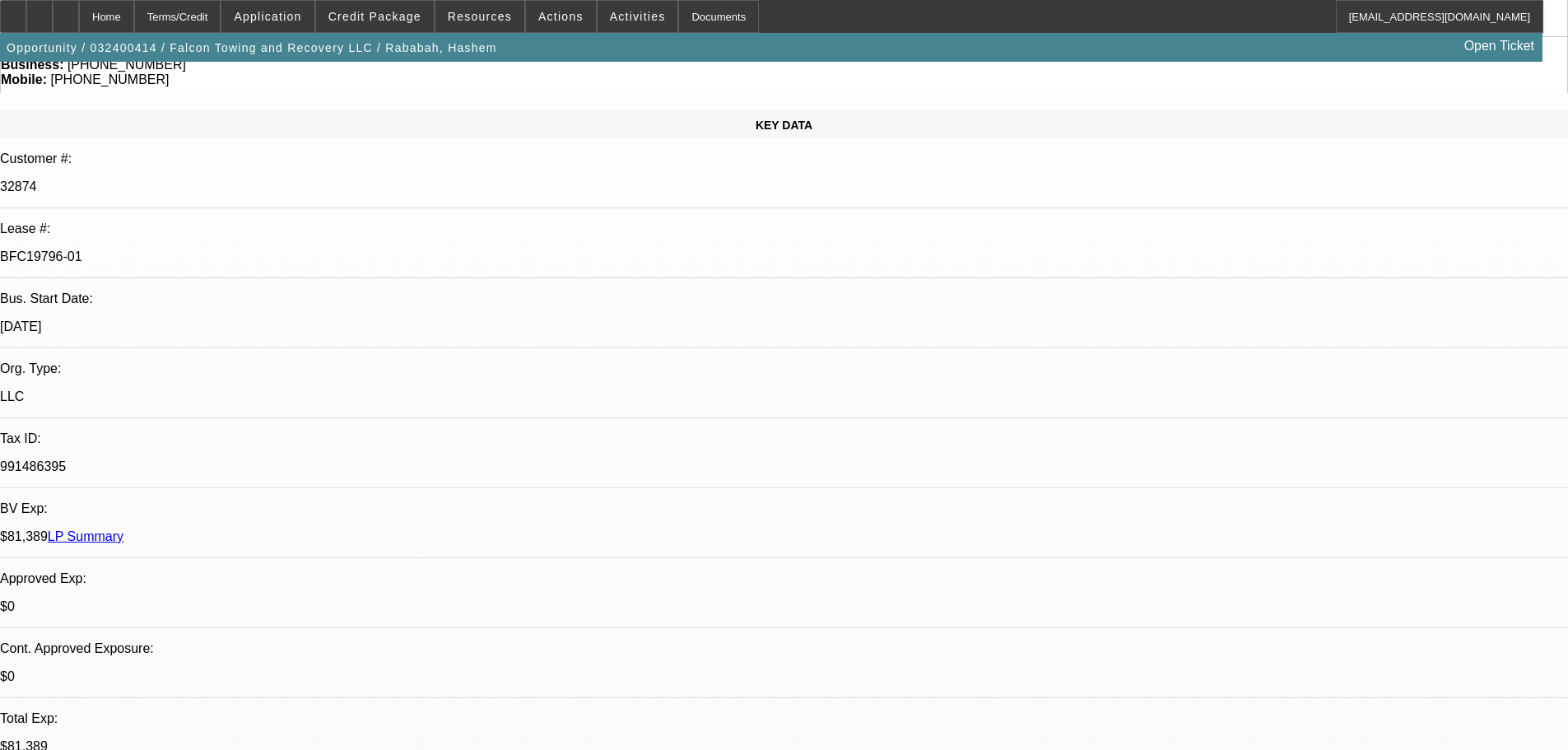
scroll to position [164, 0]
click at [386, 8] on span at bounding box center [374, 16] width 117 height 39
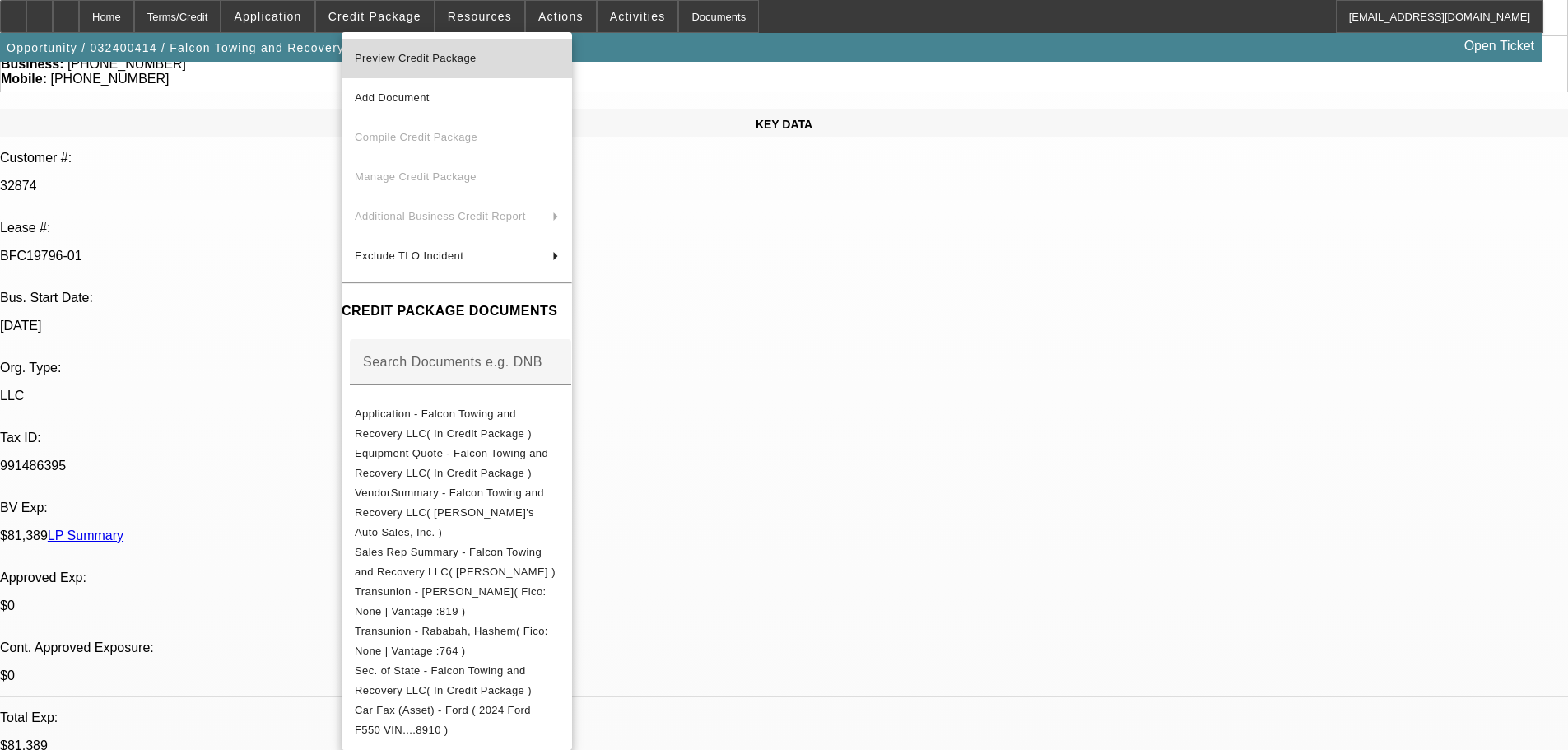
click at [405, 57] on span "Preview Credit Package" at bounding box center [415, 57] width 122 height 12
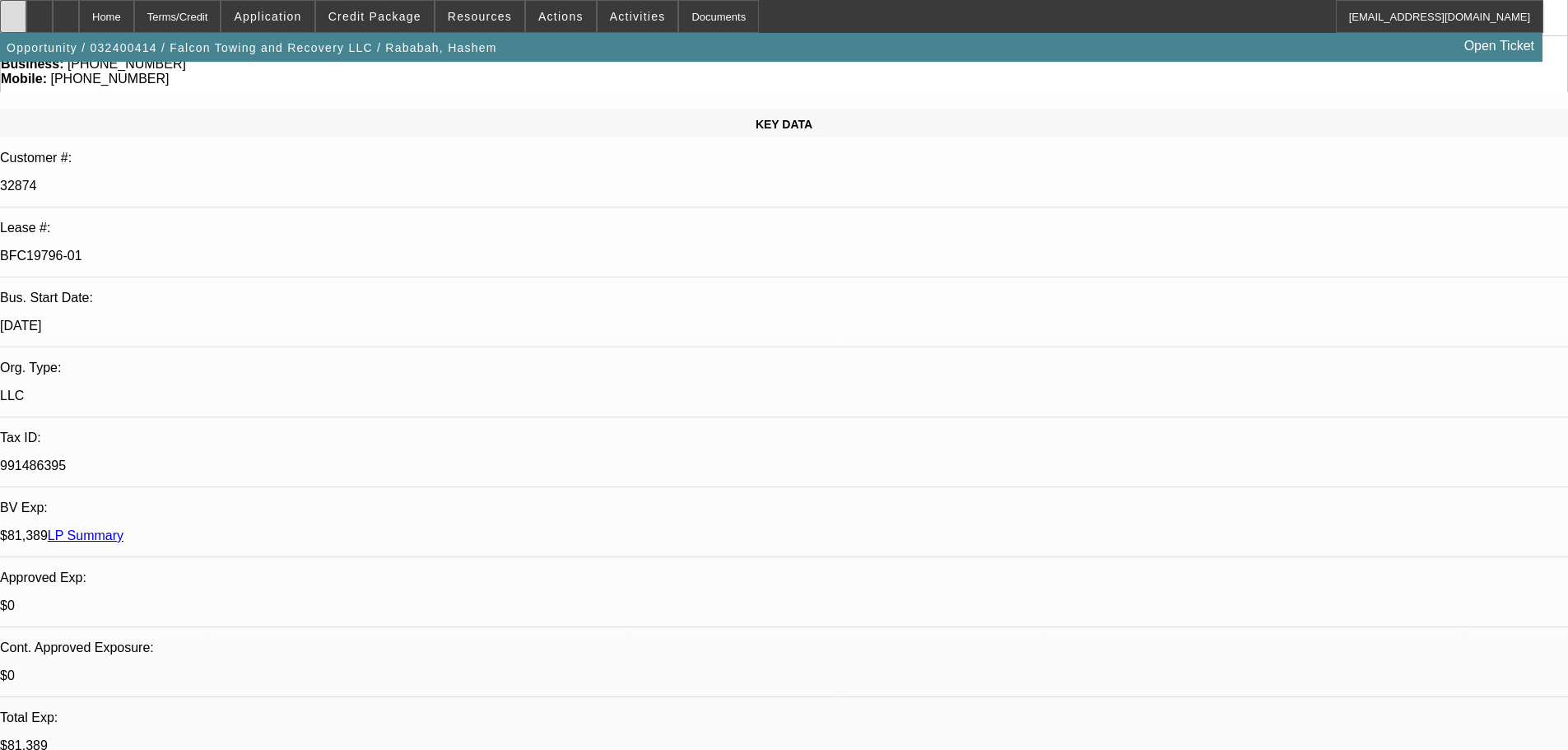
click at [13, 11] on icon at bounding box center [13, 11] width 0 height 0
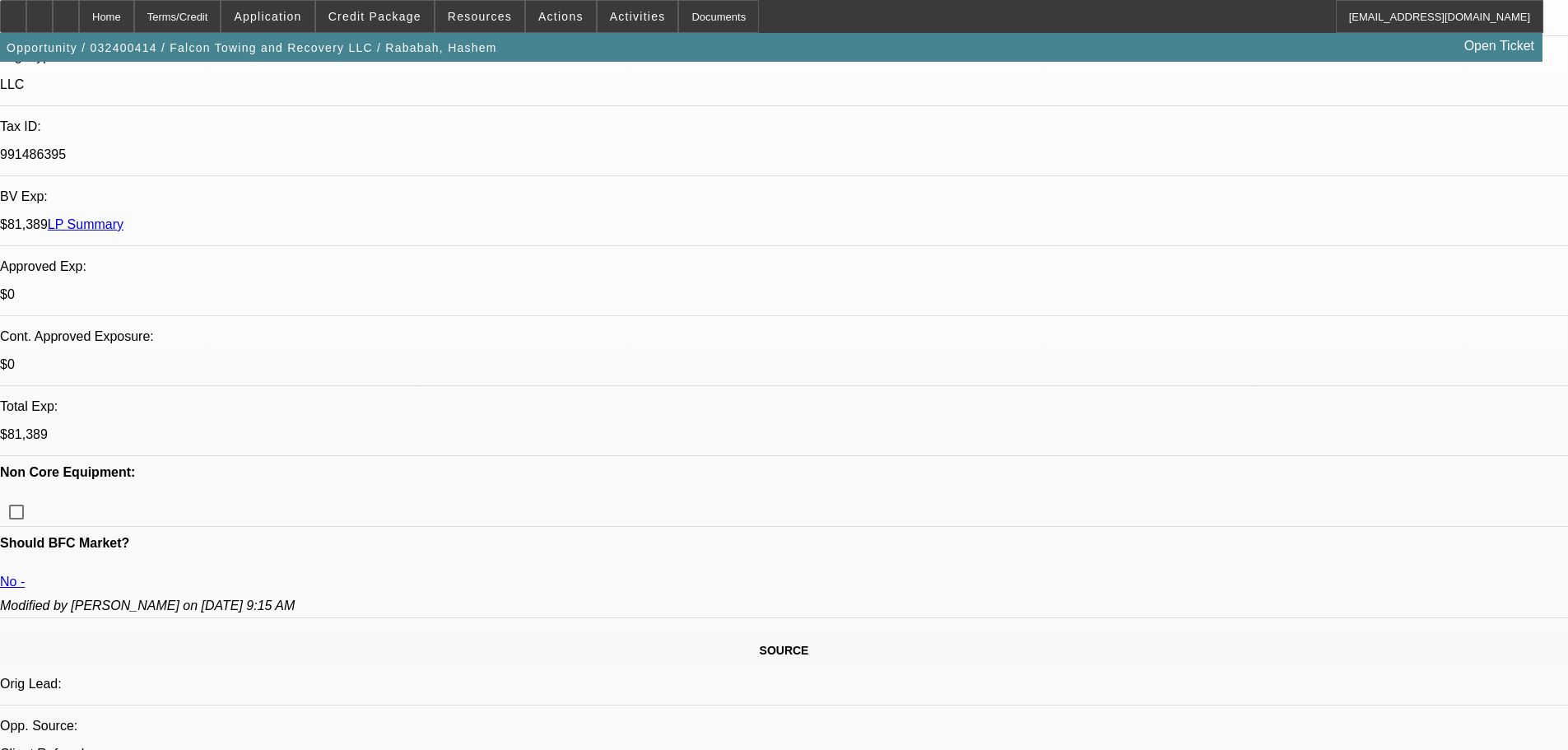
scroll to position [494, 0]
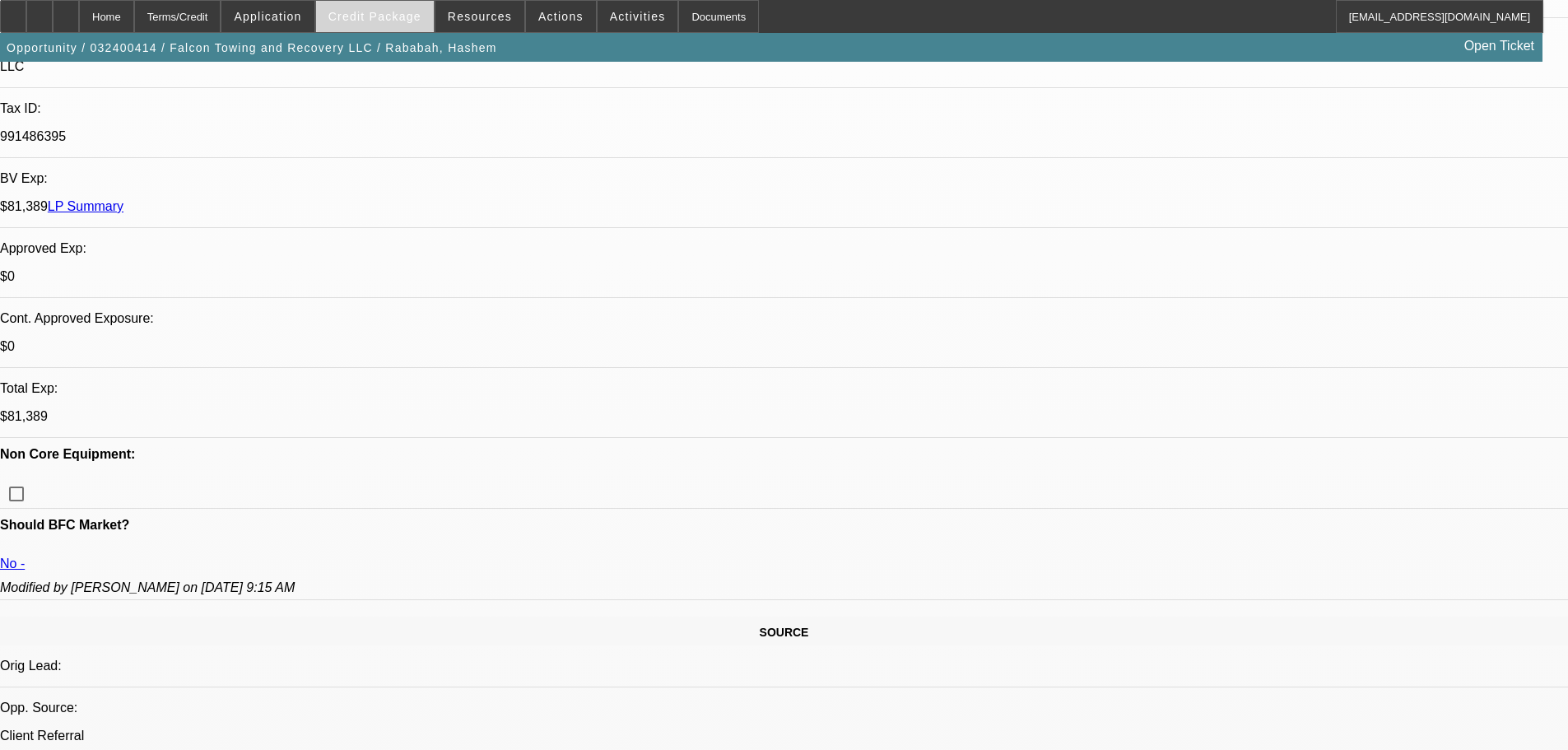
click at [392, 18] on span "Credit Package" at bounding box center [374, 16] width 93 height 13
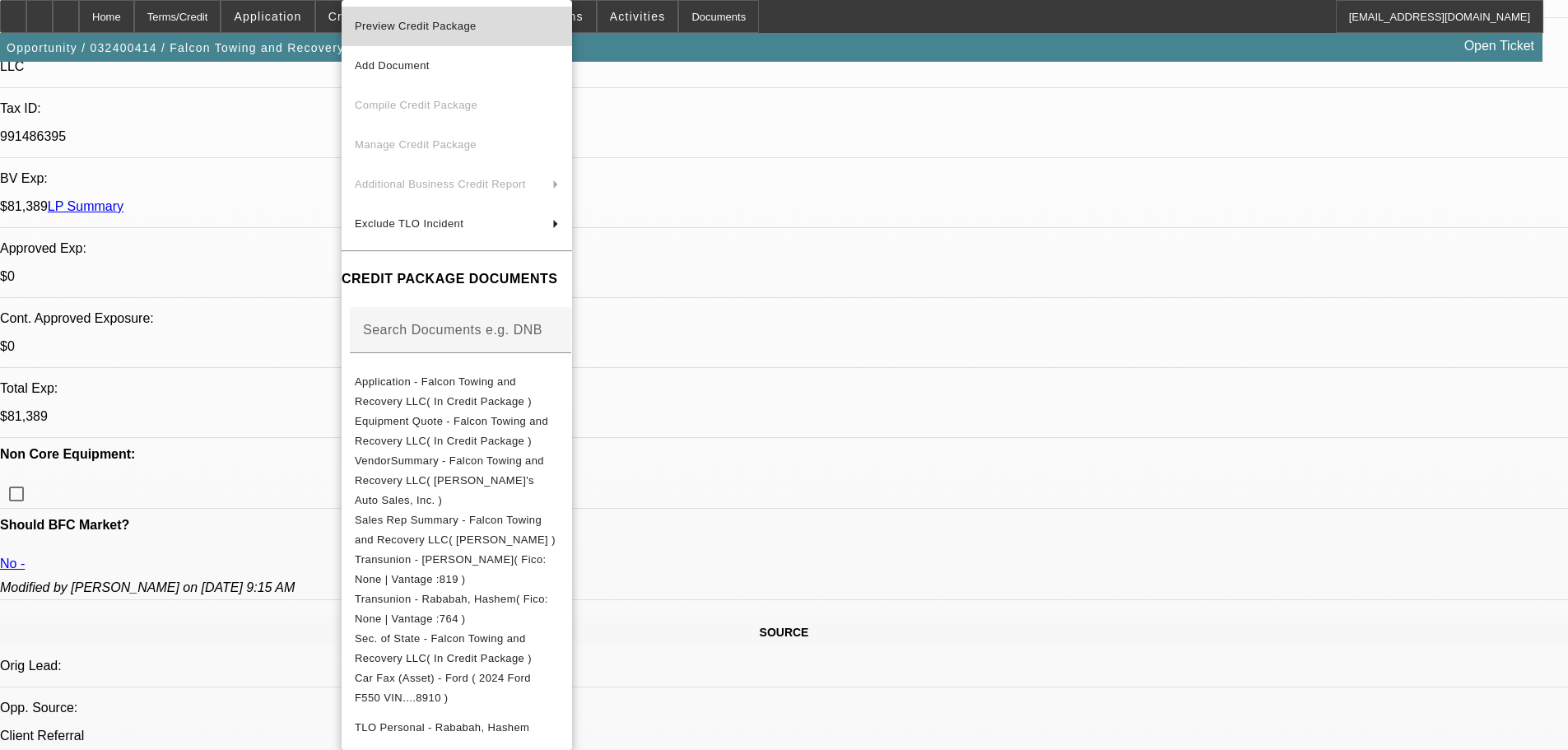
click at [416, 23] on span "Preview Credit Package" at bounding box center [415, 26] width 122 height 12
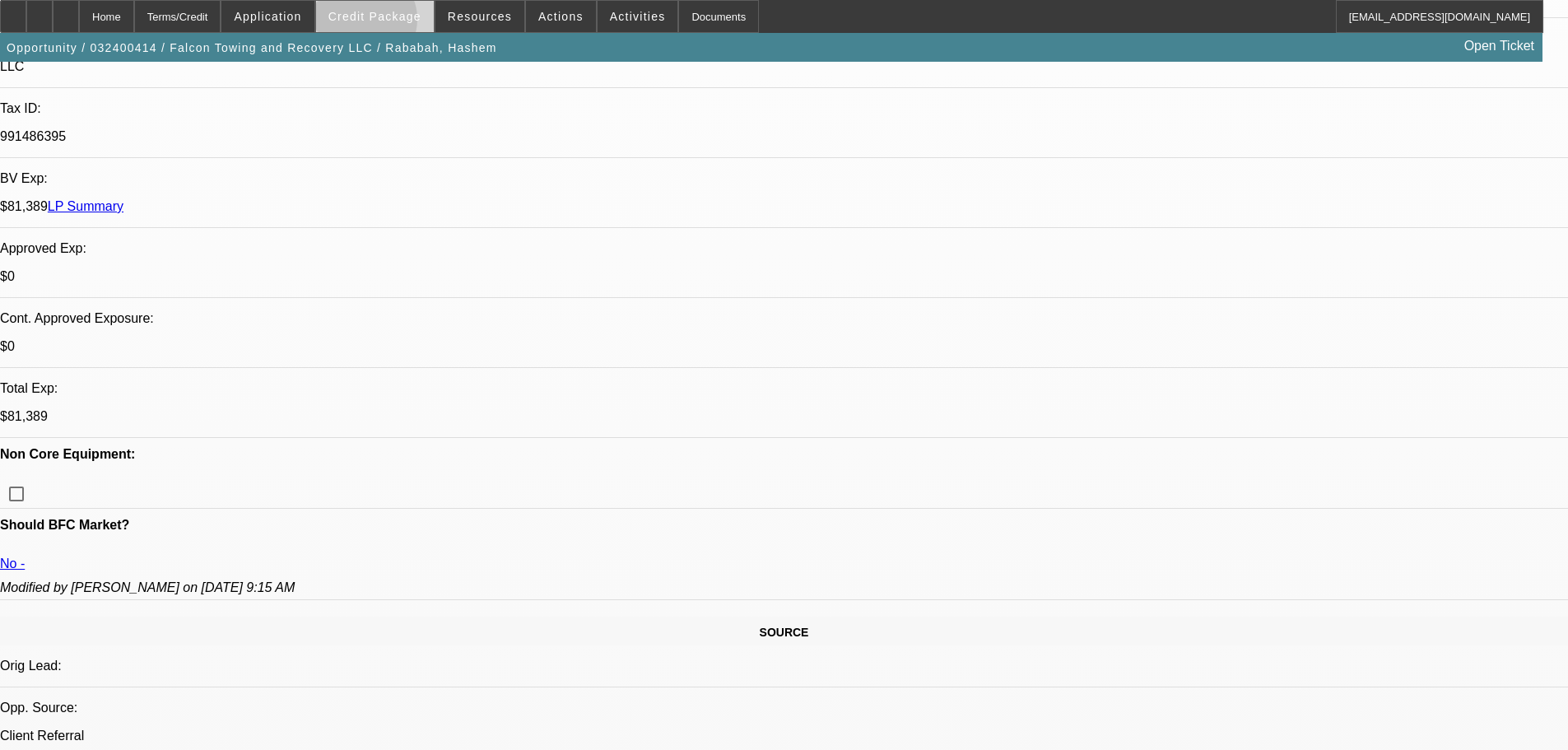
click at [391, 23] on span at bounding box center [374, 16] width 117 height 39
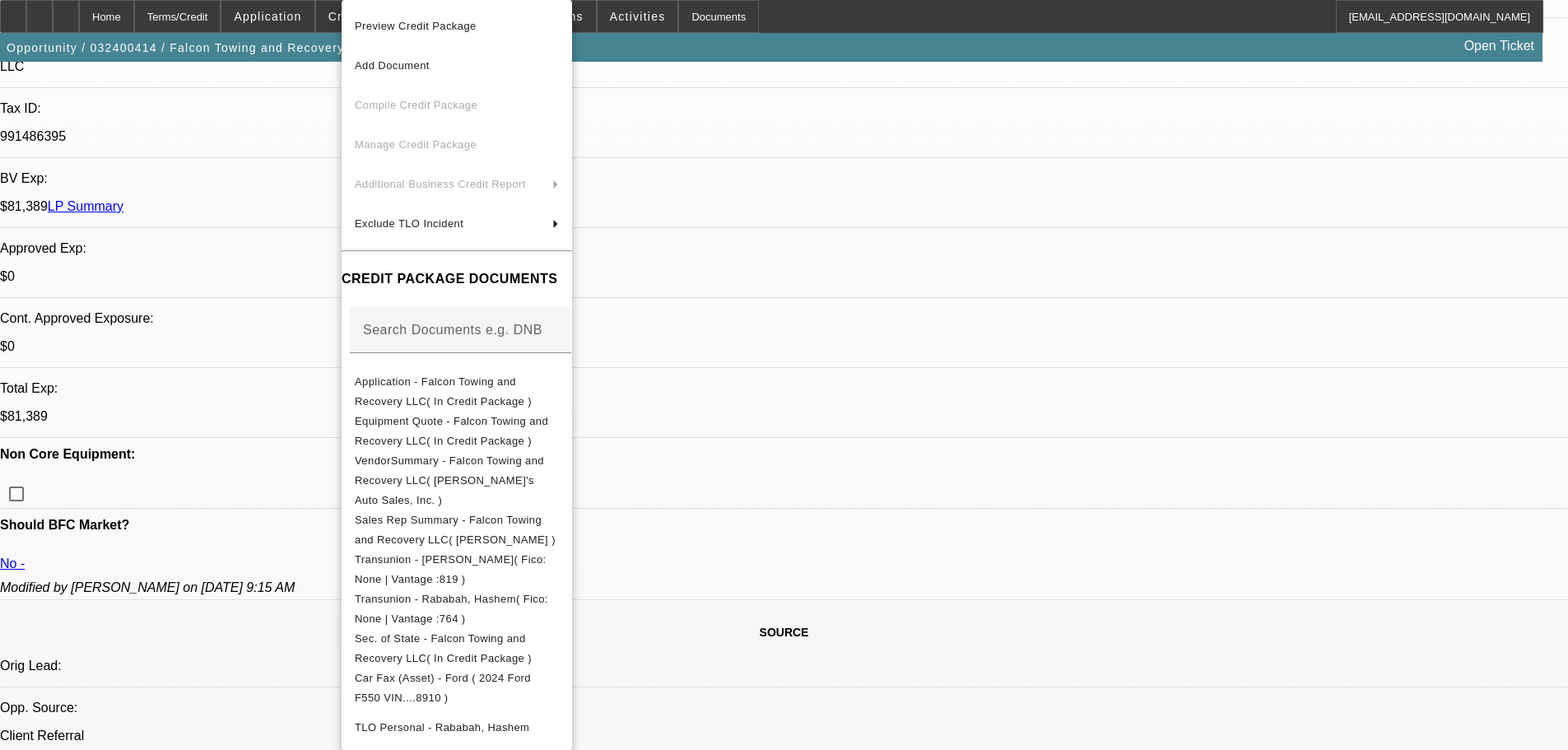
click at [1119, 667] on div at bounding box center [784, 375] width 1568 height 750
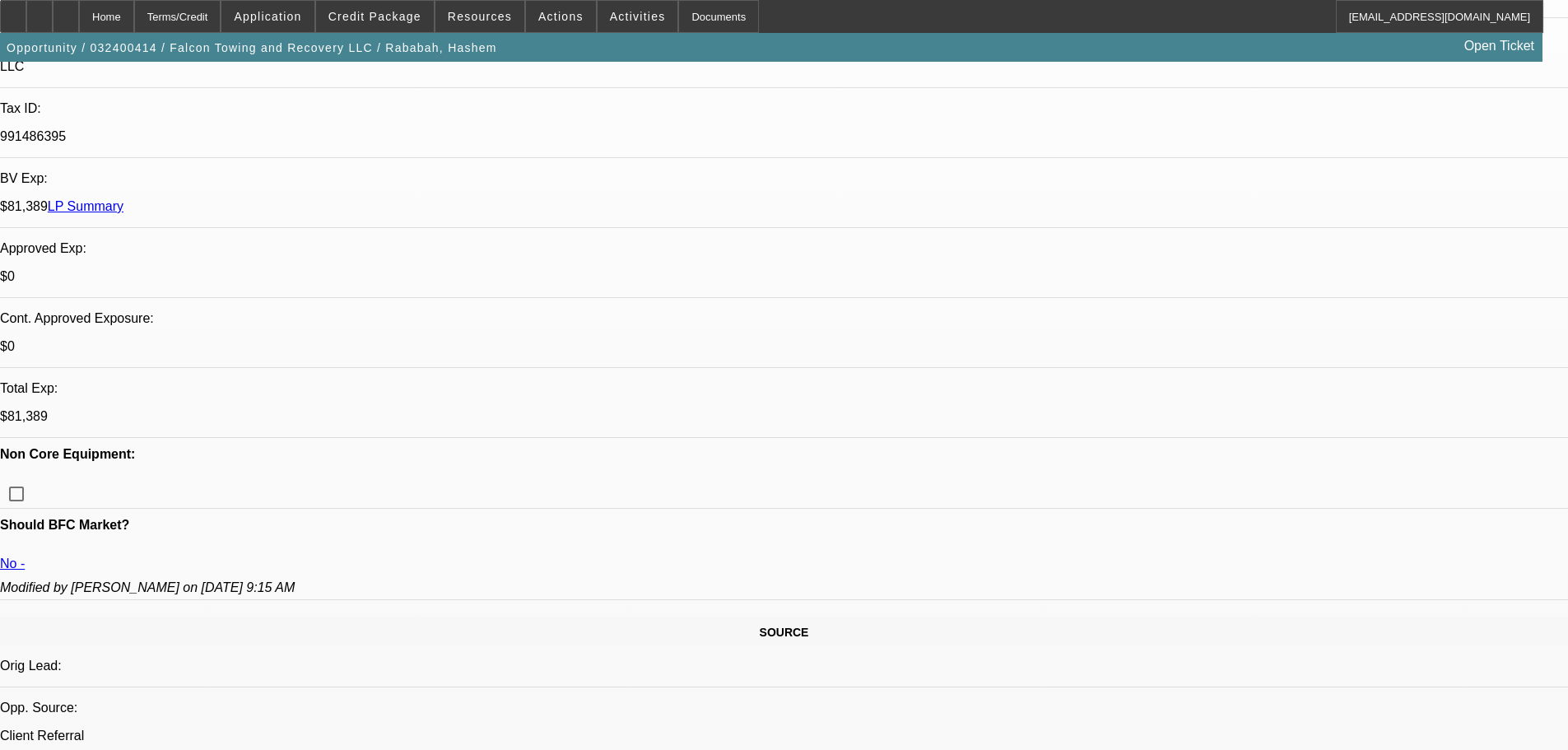
scroll to position [0, 0]
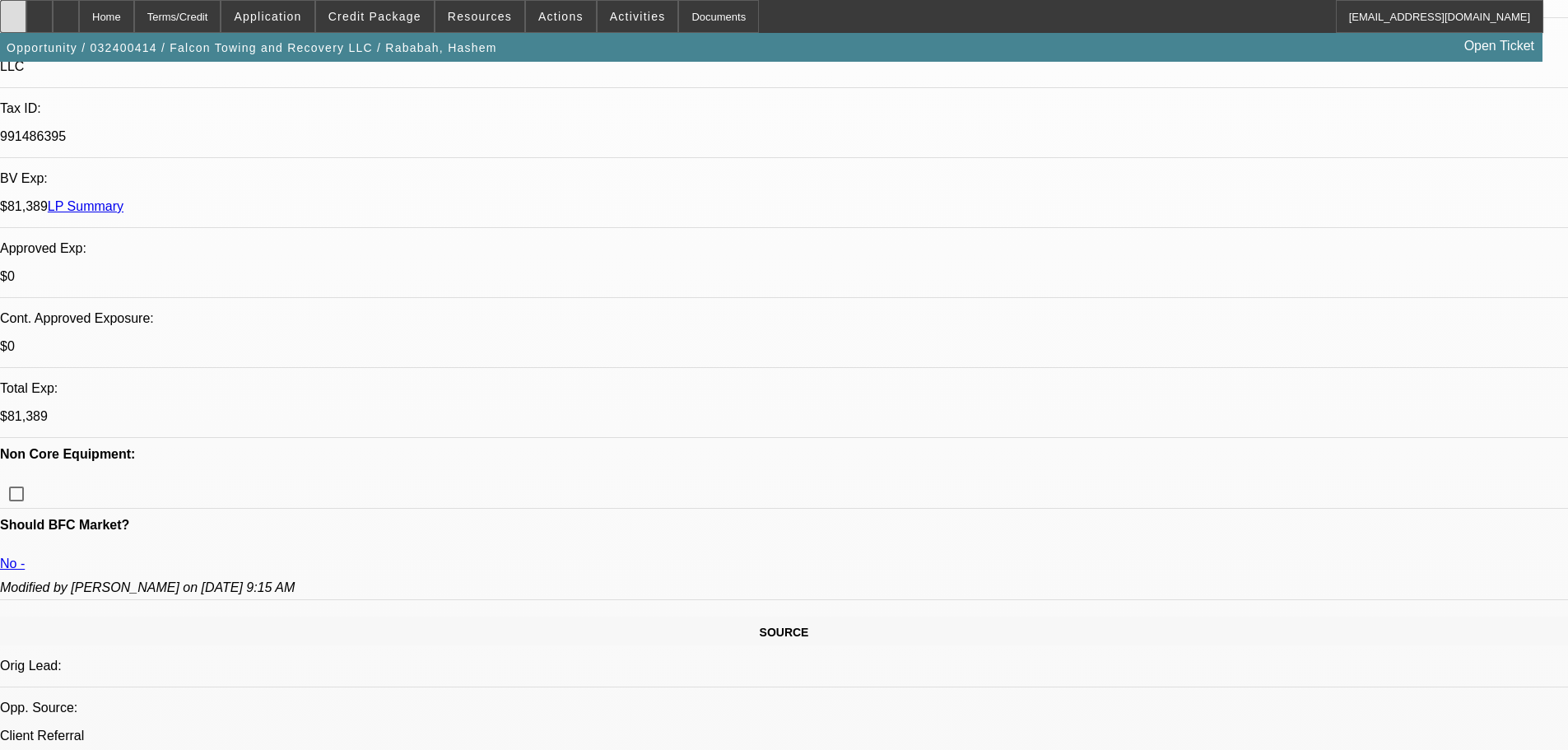
click at [27, 21] on div at bounding box center [13, 16] width 27 height 32
